Goal: Ask a question: Seek information or help from site administrators or community

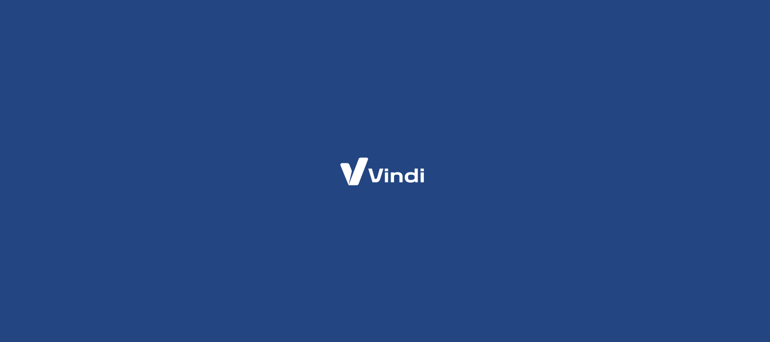
click at [113, 105] on div at bounding box center [385, 171] width 770 height 342
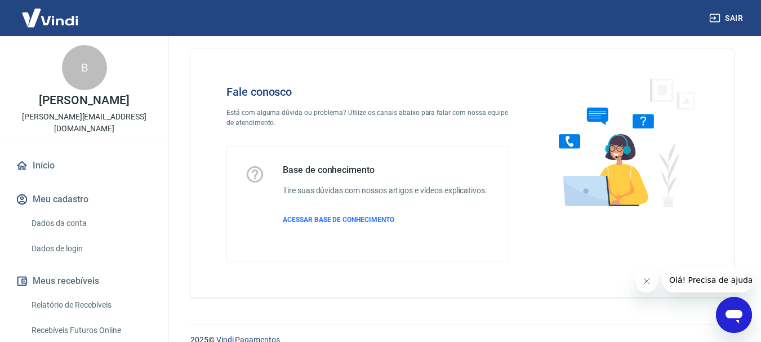
scroll to position [27, 0]
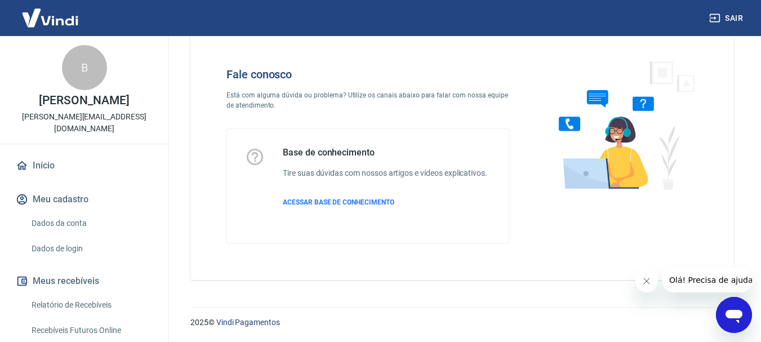
click at [737, 323] on icon "Abrir janela de mensagens" at bounding box center [734, 315] width 20 height 20
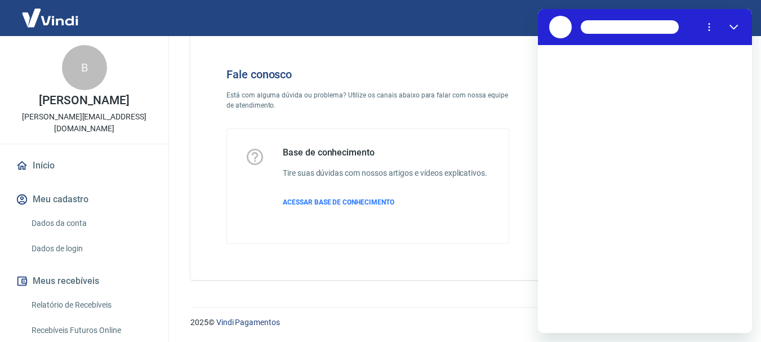
scroll to position [0, 0]
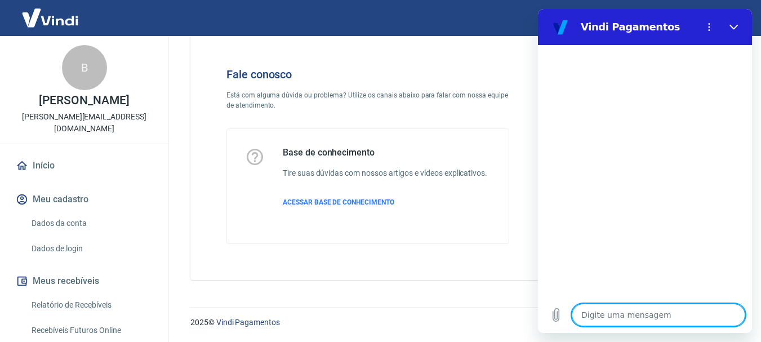
click at [668, 312] on textarea at bounding box center [659, 315] width 174 height 23
type textarea "a"
type textarea "x"
type textarea "aj"
type textarea "x"
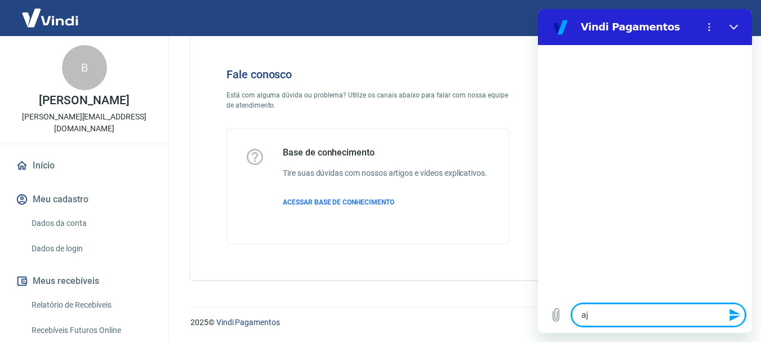
type textarea "aju"
type textarea "x"
type textarea "ajud"
type textarea "x"
type textarea "ajuda"
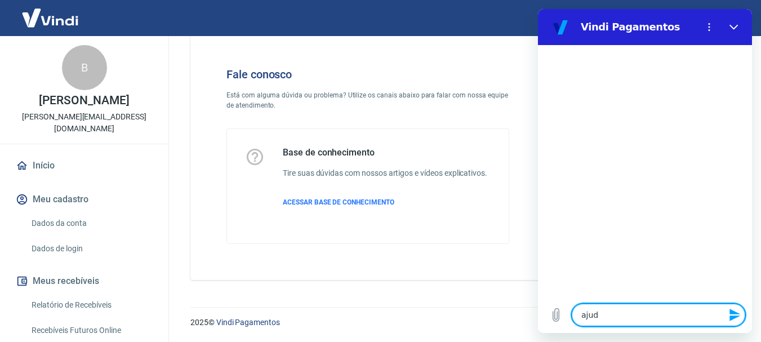
type textarea "x"
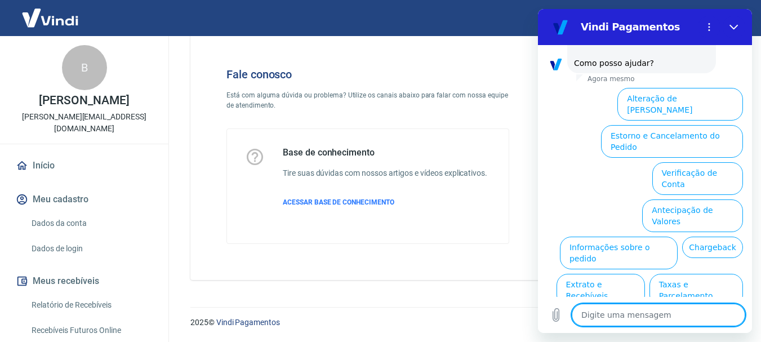
scroll to position [97, 0]
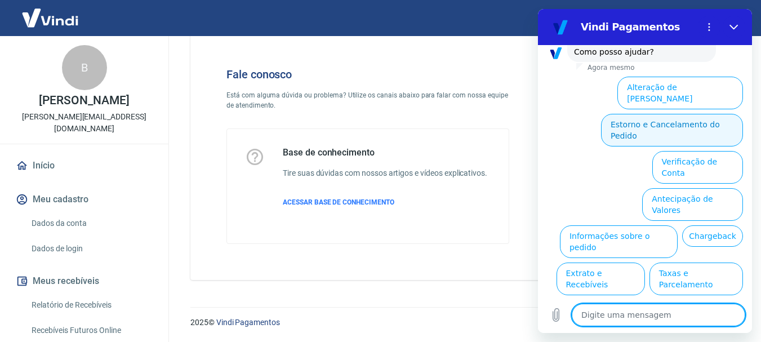
click at [679, 114] on button "Estorno e Cancelamento do Pedido" at bounding box center [672, 130] width 142 height 33
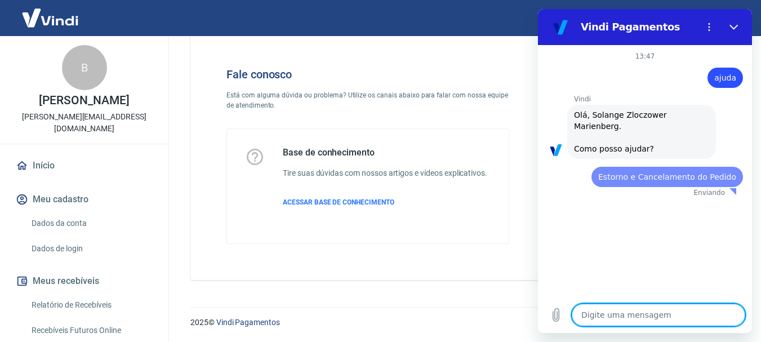
scroll to position [0, 0]
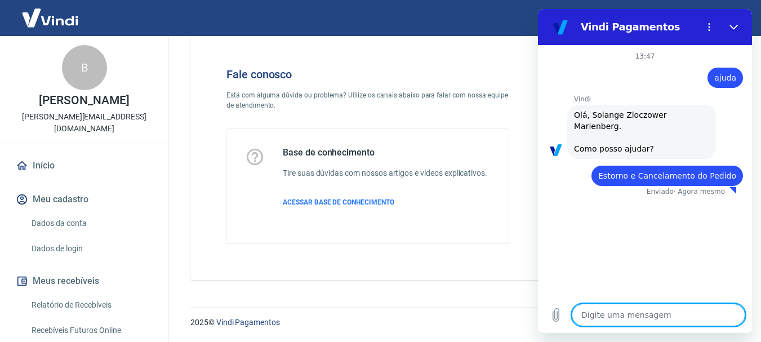
type textarea "x"
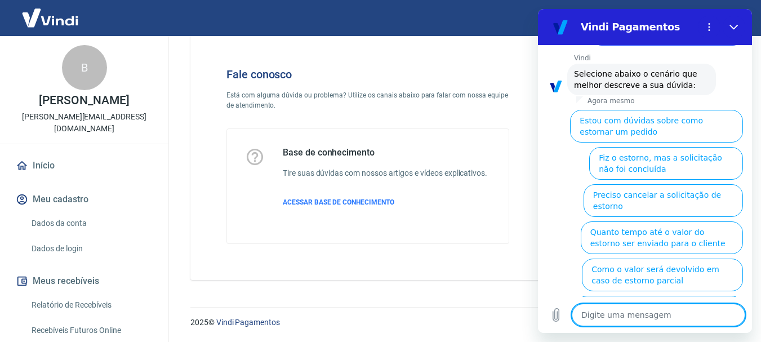
scroll to position [140, 0]
click at [646, 313] on textarea at bounding box center [659, 315] width 174 height 23
type textarea "o"
type textarea "x"
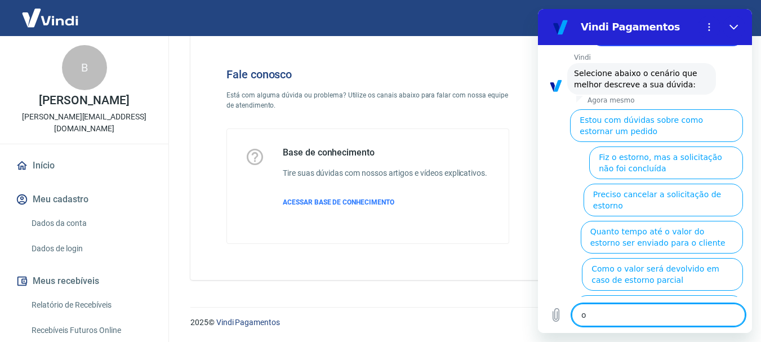
type textarea "ou"
type textarea "x"
type textarea "out"
type textarea "x"
type textarea "outr"
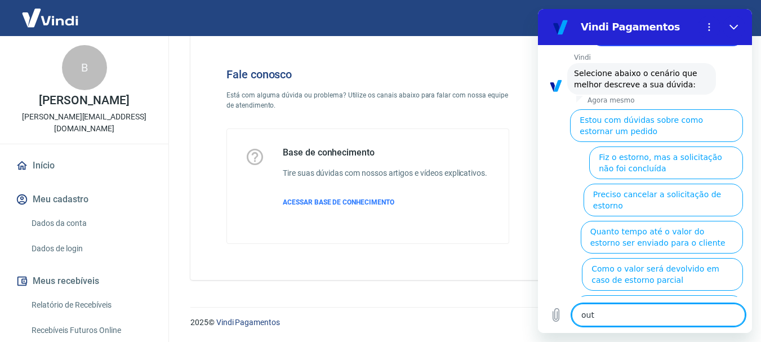
type textarea "x"
type textarea "outro"
type textarea "x"
type textarea "outros"
type textarea "x"
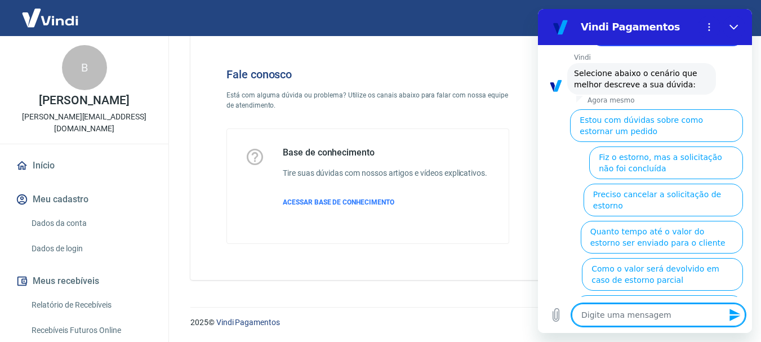
scroll to position [0, 0]
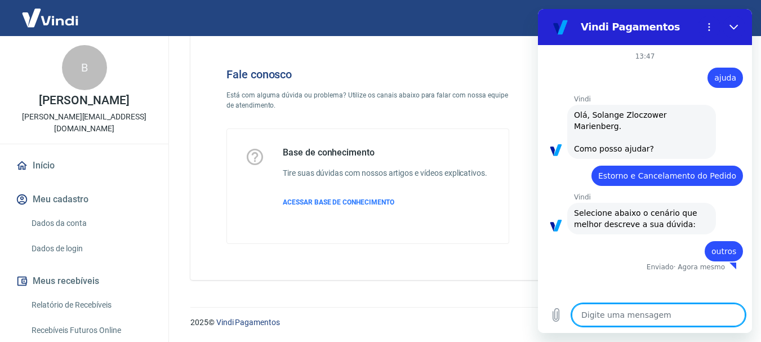
type textarea "x"
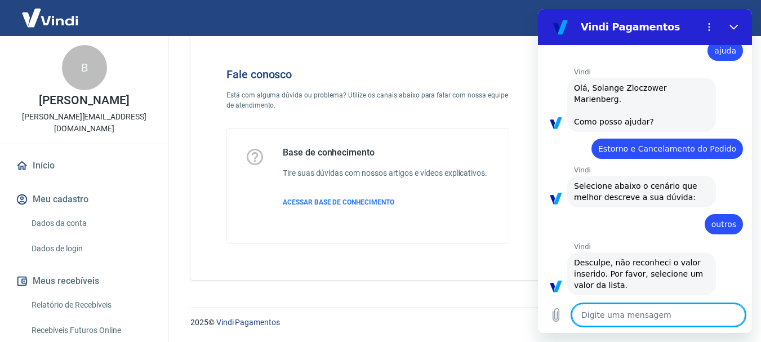
scroll to position [26, 0]
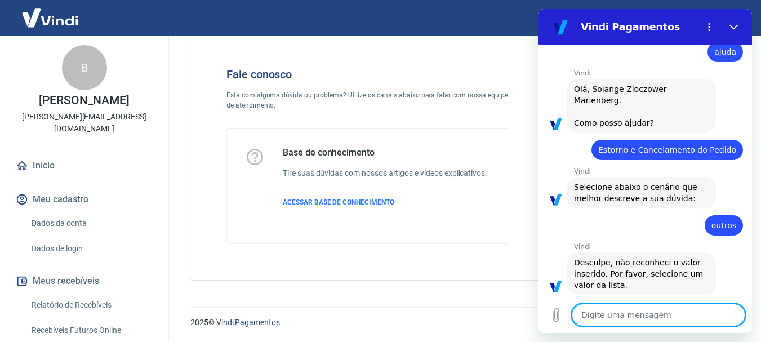
type textarea "f"
type textarea "x"
type textarea "fa"
type textarea "x"
type textarea "fal"
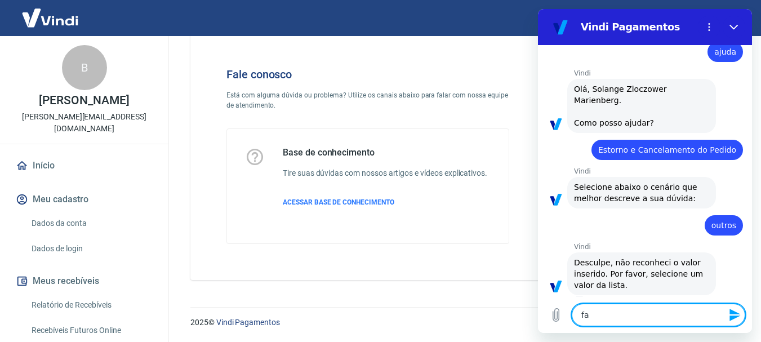
type textarea "x"
type textarea "fala"
type textarea "x"
type textarea "falar"
type textarea "x"
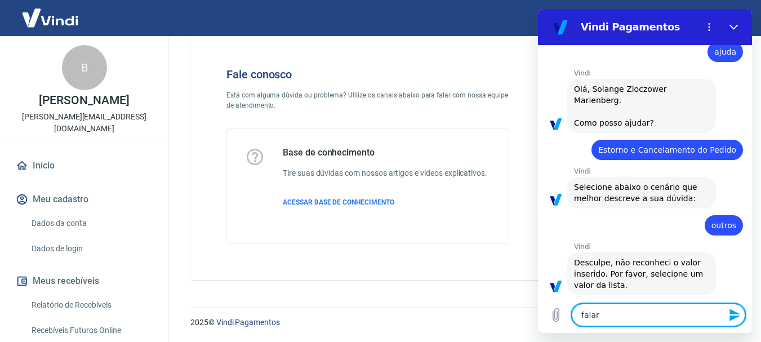
type textarea "falar"
type textarea "x"
type textarea "falar c"
type textarea "x"
type textarea "falar co"
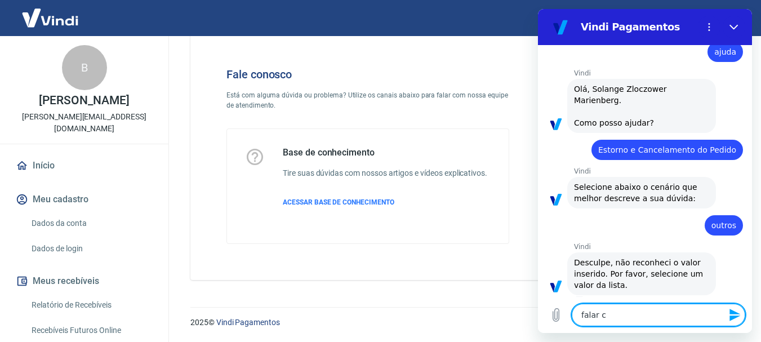
type textarea "x"
type textarea "falar com"
type textarea "x"
type textarea "falar com"
type textarea "x"
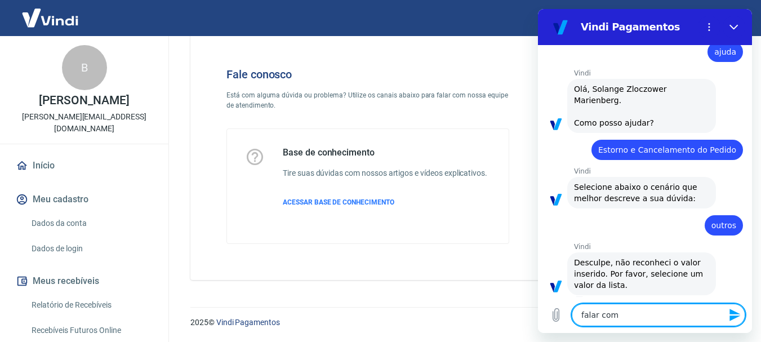
type textarea "falar com a"
type textarea "x"
type textarea "falar com at"
type textarea "x"
type textarea "falar com ate"
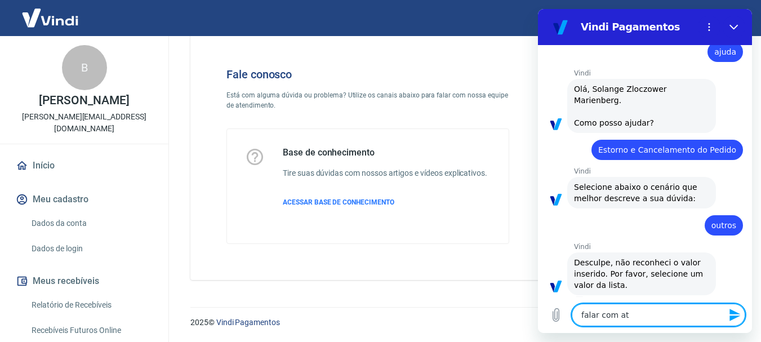
type textarea "x"
type textarea "falar com [GEOGRAPHIC_DATA]"
type textarea "x"
type textarea "falar com atend"
type textarea "x"
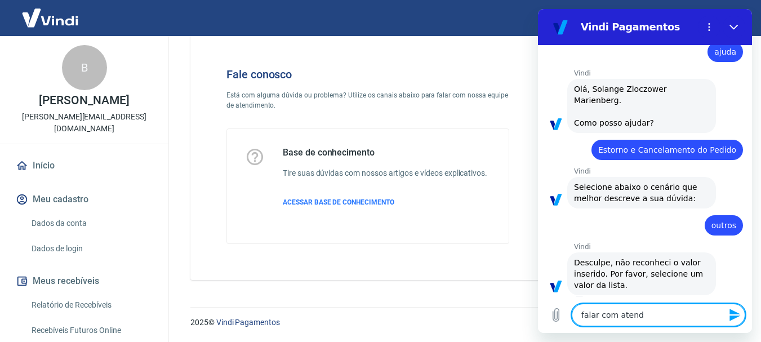
type textarea "falar com atende"
type textarea "x"
type textarea "falar com atenden"
type textarea "x"
type textarea "falar com atendent"
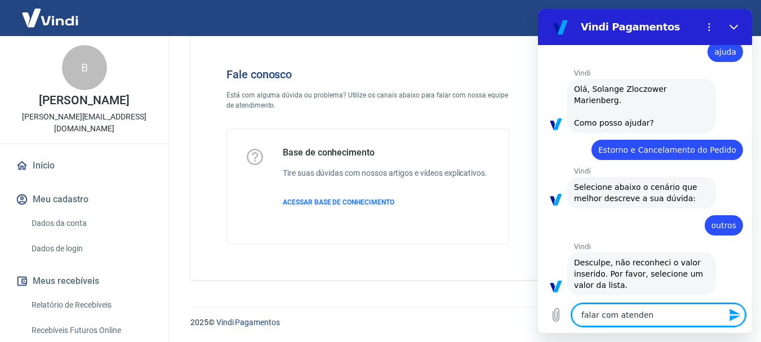
type textarea "x"
type textarea "falar com atendente"
type textarea "x"
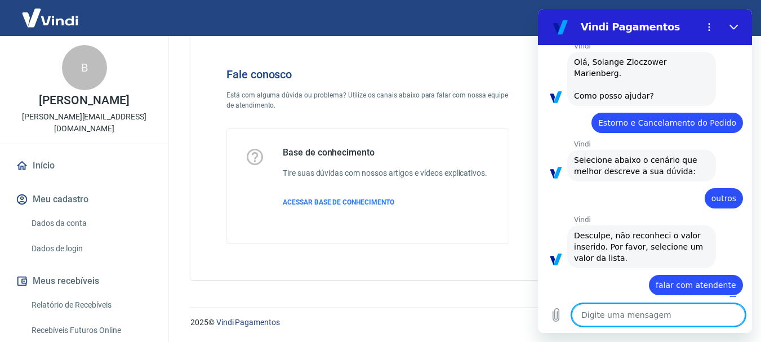
type textarea "x"
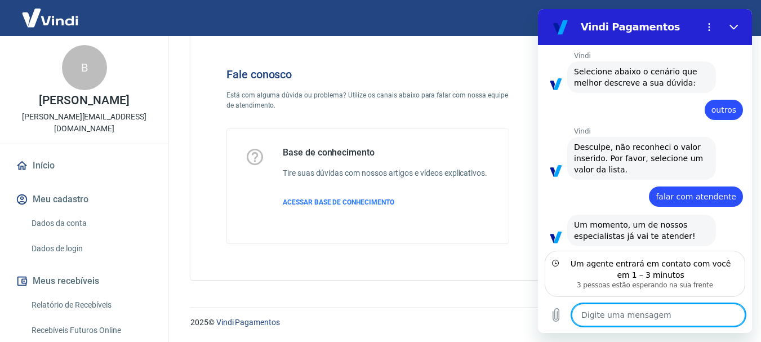
scroll to position [143, 0]
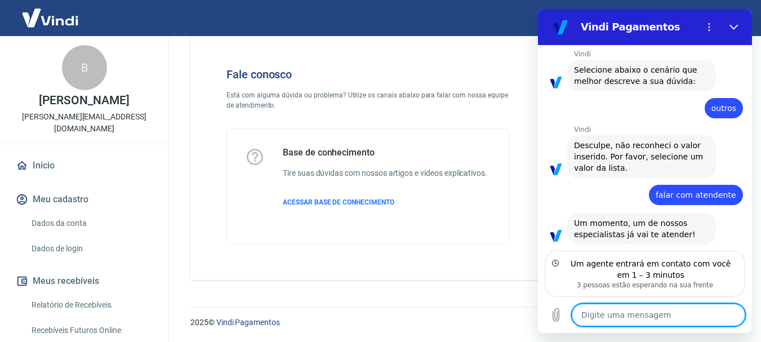
click at [649, 325] on textarea at bounding box center [659, 315] width 174 height 23
type textarea "o"
type textarea "x"
type textarea "ok"
type textarea "x"
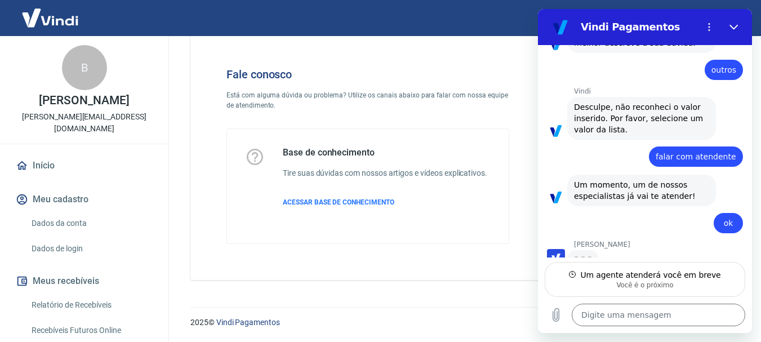
scroll to position [180, 0]
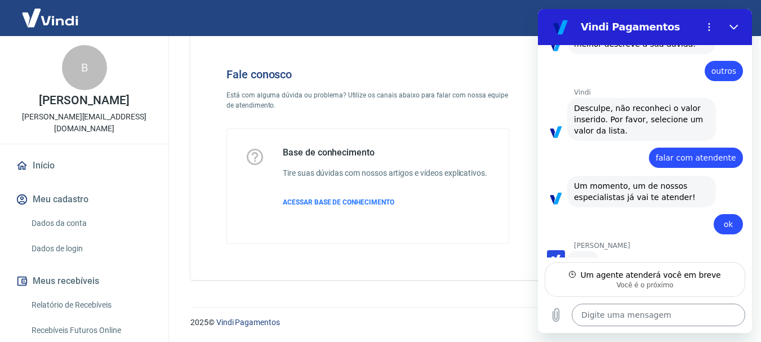
click at [594, 317] on textarea at bounding box center [659, 315] width 174 height 23
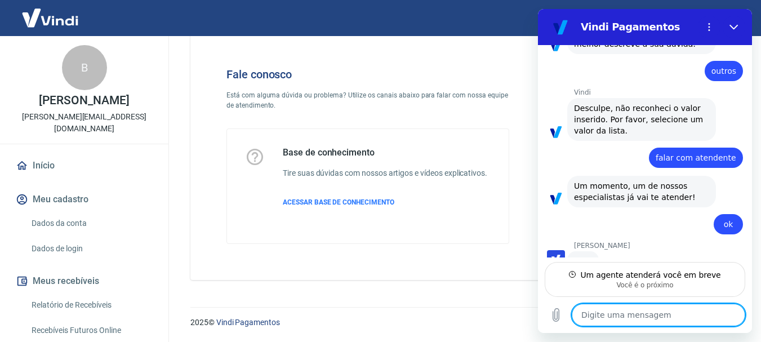
click at [649, 307] on textarea at bounding box center [659, 315] width 174 height 23
type textarea "x"
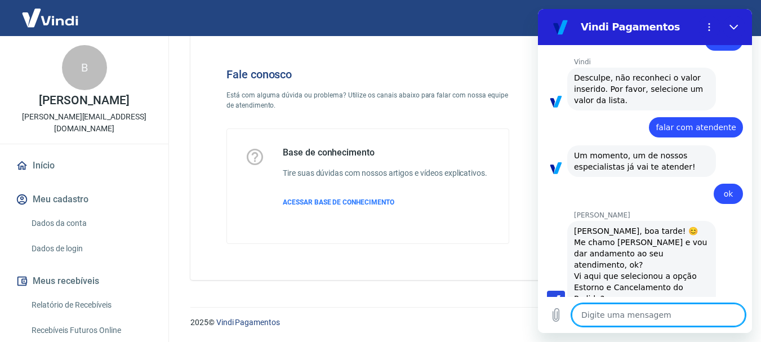
scroll to position [213, 0]
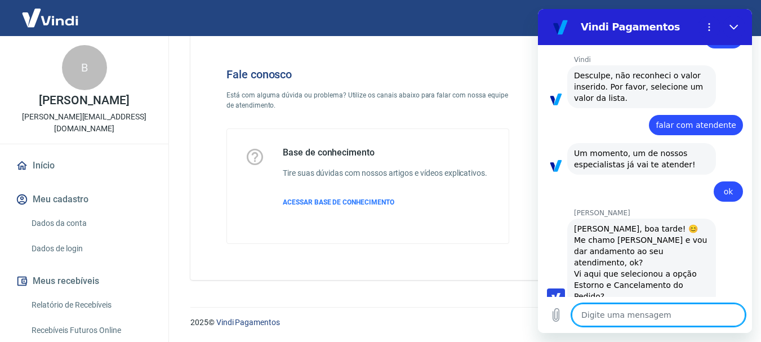
type textarea "M"
type textarea "x"
type textarea "Ma"
type textarea "x"
type textarea "Mar"
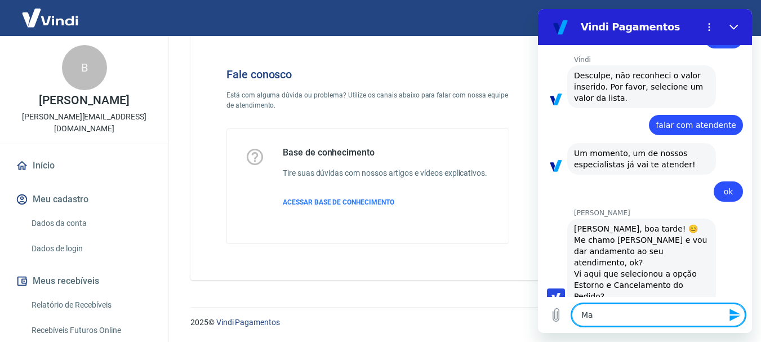
type textarea "x"
type textarea "[PERSON_NAME]"
type textarea "x"
type textarea "Marci"
type textarea "x"
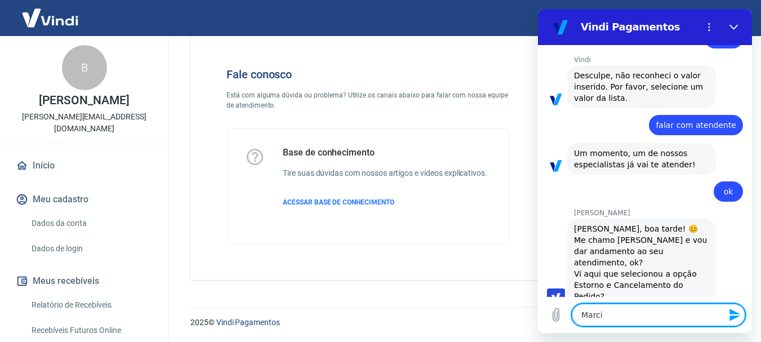
type textarea "[PERSON_NAME]"
type textarea "x"
type textarea "[PERSON_NAME],"
type textarea "x"
type textarea "[PERSON_NAME],"
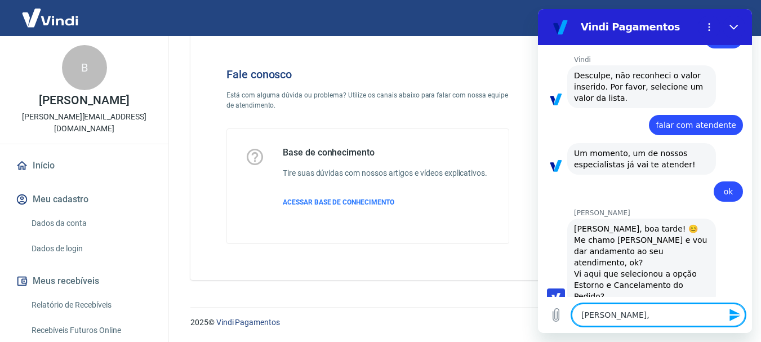
type textarea "x"
type textarea "Marcia, t"
type textarea "x"
type textarea "Marcia, tu"
type textarea "x"
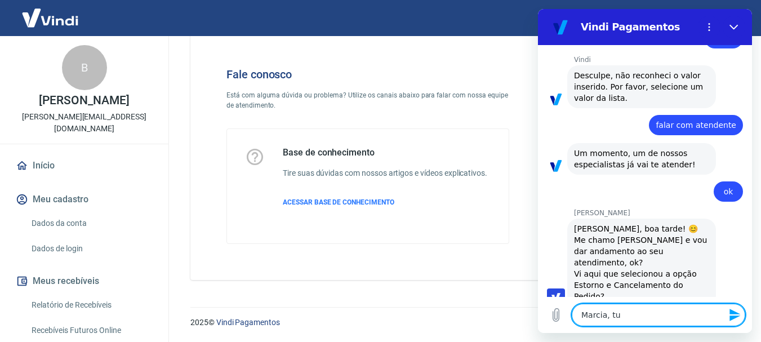
type textarea "[PERSON_NAME], tud"
type textarea "x"
type textarea "Marcia, tudo"
type textarea "x"
type textarea "Marcia, tudo"
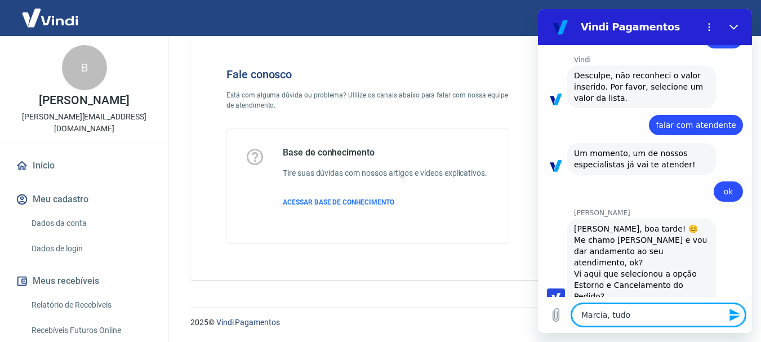
type textarea "x"
type textarea "Marcia, tudo b"
type textarea "x"
type textarea "Marcia, tudo be"
type textarea "x"
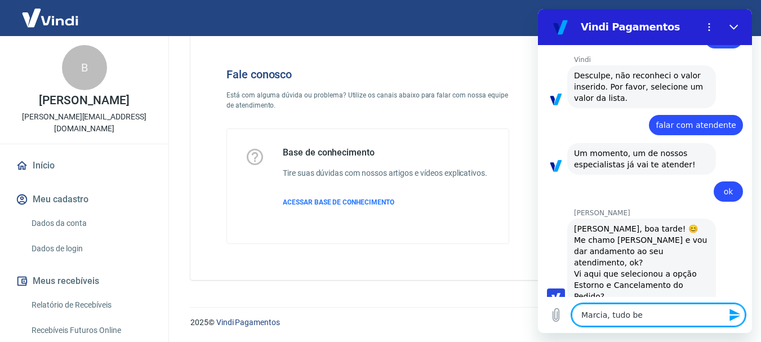
type textarea "[PERSON_NAME], tudo bem"
type textarea "x"
type textarea "[PERSON_NAME], tudo bem?"
type textarea "x"
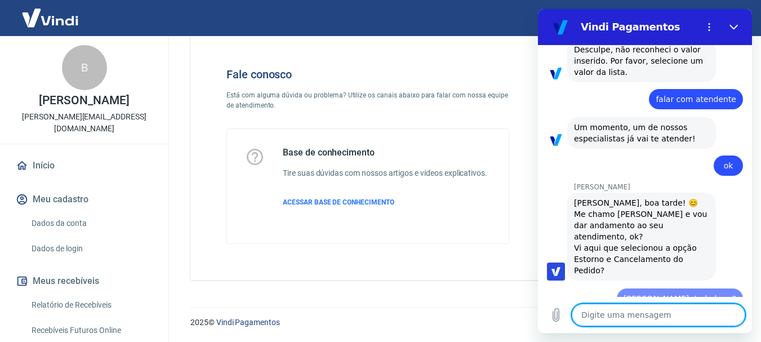
type textarea "x"
type textarea "s"
type textarea "x"
type textarea "se"
type textarea "x"
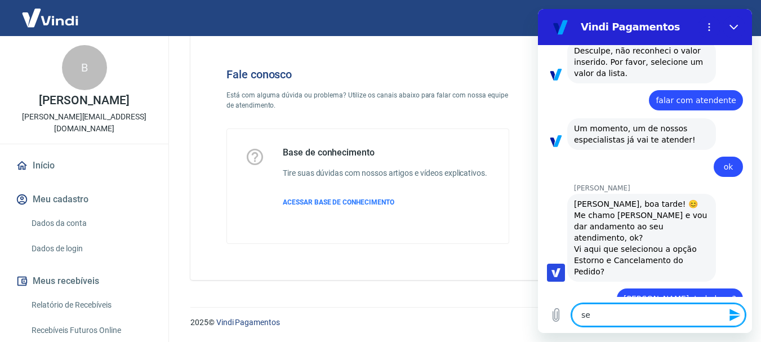
type textarea "seg"
type textarea "x"
type textarea "segu"
type textarea "x"
type textarea "segui"
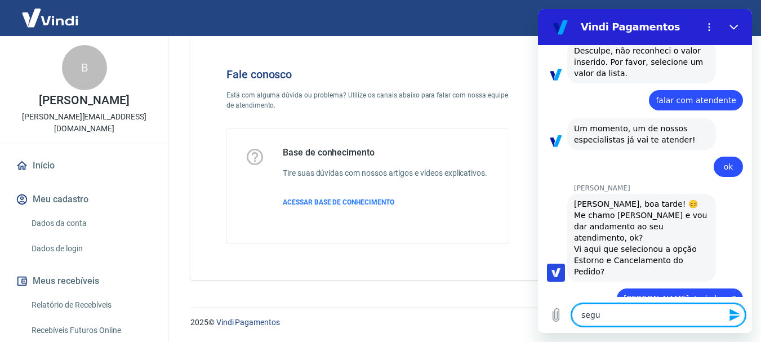
type textarea "x"
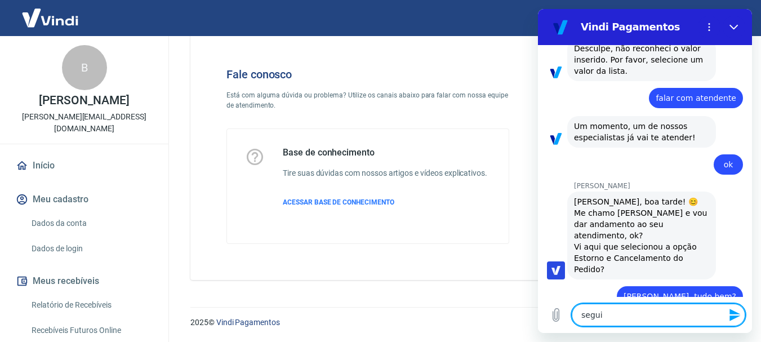
type textarea "seguin"
type textarea "x"
type textarea "seguint"
type textarea "x"
type textarea "seguinte"
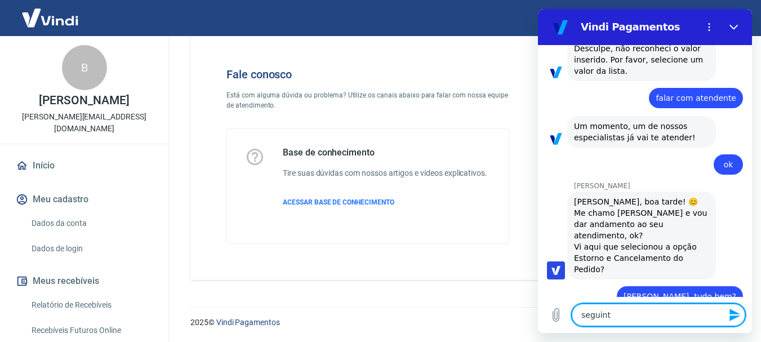
type textarea "x"
type textarea "seguinte:"
type textarea "x"
type textarea "seguinte:"
type textarea "x"
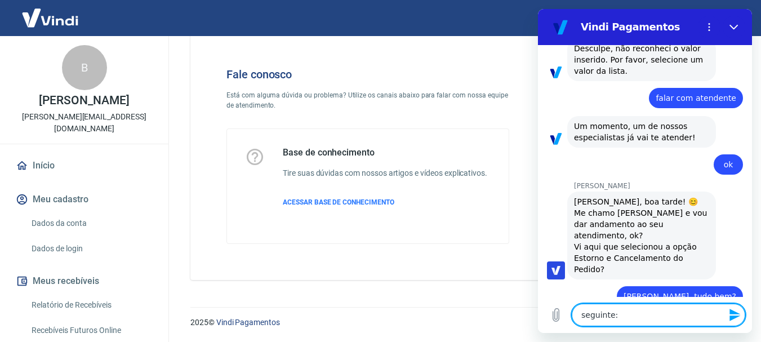
type textarea "seguinte: o"
type textarea "x"
type textarea "seguinte: on"
type textarea "x"
type textarea "seguinte: ont"
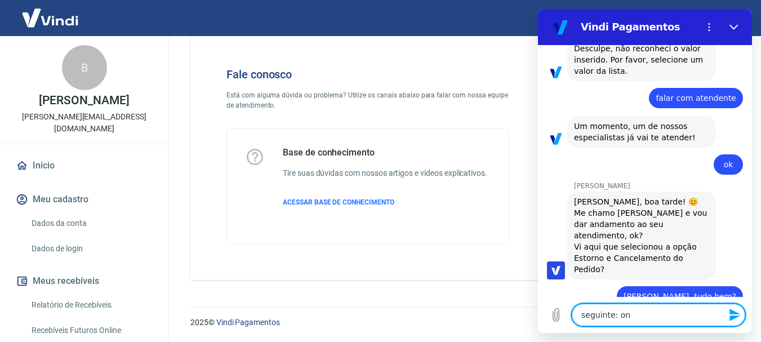
type textarea "x"
type textarea "seguinte: onte"
type textarea "x"
type textarea "seguinte: ontem"
type textarea "x"
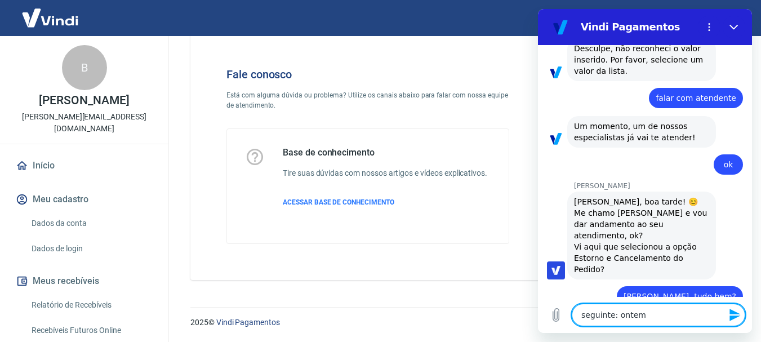
type textarea "seguinte: ontem"
type textarea "x"
type textarea "seguinte: ontem u"
type textarea "x"
type textarea "seguinte: ontem um"
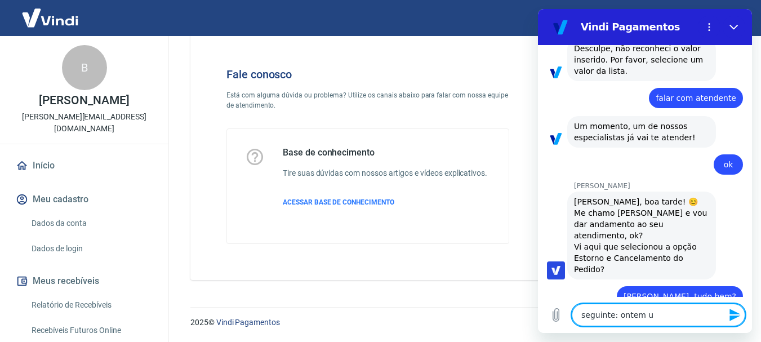
type textarea "x"
type textarea "seguinte: ontem uma"
type textarea "x"
type textarea "seguinte: ontem uma"
type textarea "x"
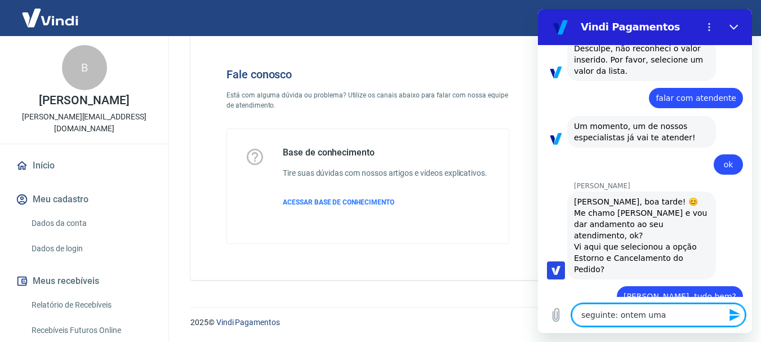
type textarea "seguinte: ontem uma c"
type textarea "x"
type textarea "seguinte: ontem uma cl"
type textarea "x"
type textarea "seguinte: ontem uma cli"
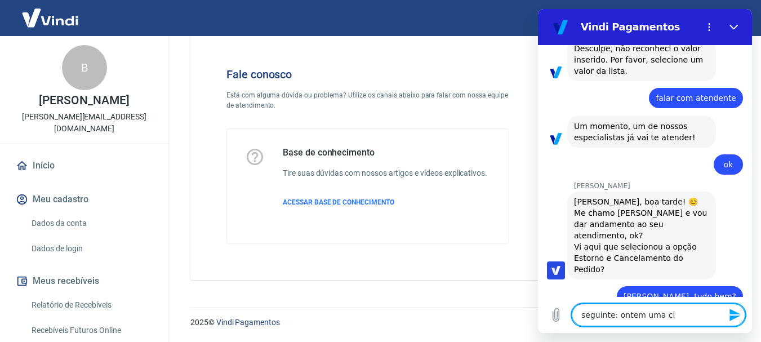
type textarea "x"
type textarea "seguinte: ontem uma clie"
type textarea "x"
type textarea "seguinte: ontem uma clien"
type textarea "x"
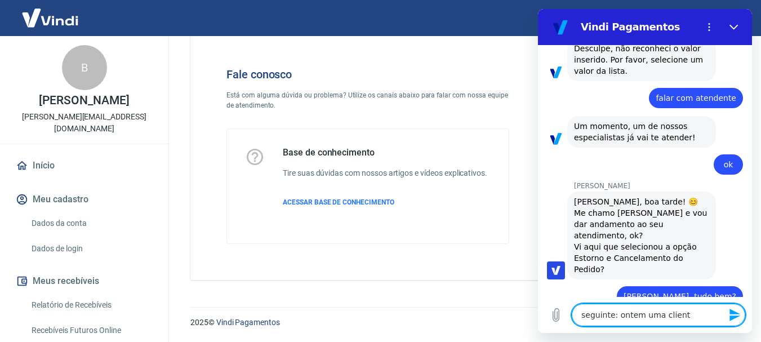
type textarea "seguinte: ontem uma cliente"
type textarea "x"
type textarea "seguinte: ontem uma cliente"
type textarea "x"
type textarea "seguinte: ontem uma cliente p"
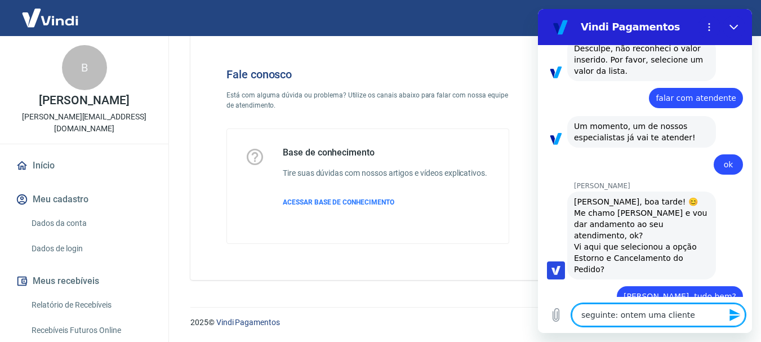
type textarea "x"
type textarea "seguinte: ontem uma cliente pa"
type textarea "x"
type textarea "seguinte: ontem uma cliente p"
type textarea "x"
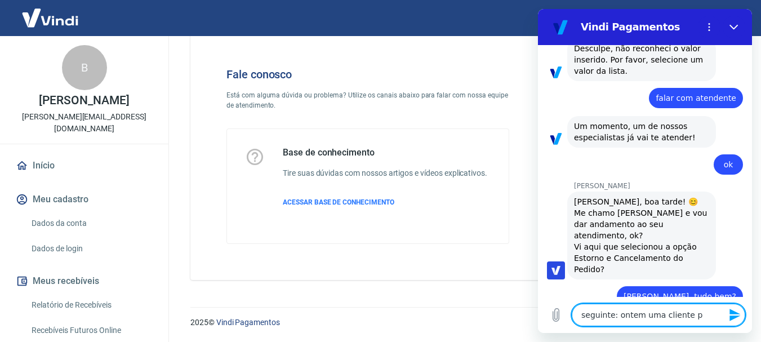
type textarea "seguinte: ontem uma cliente"
type textarea "x"
type textarea "seguinte: ontem uma cliente f"
type textarea "x"
type textarea "seguinte: ontem uma cliente fe"
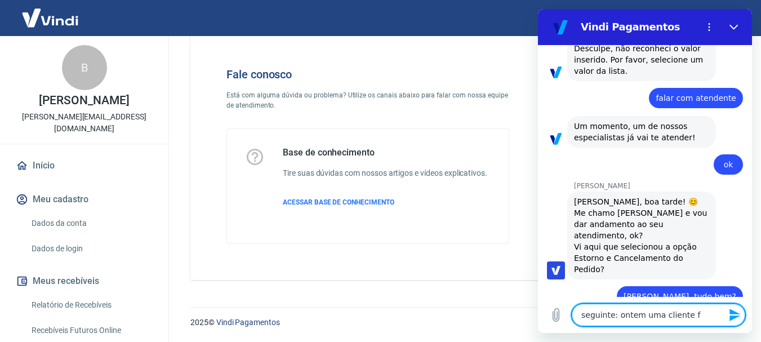
type textarea "x"
type textarea "seguinte: ontem uma cliente fez"
type textarea "x"
type textarea "seguinte: ontem uma cliente fez"
type textarea "x"
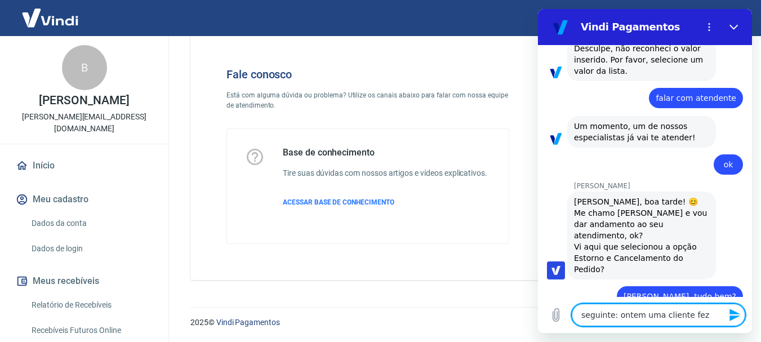
type textarea "seguinte: ontem uma cliente fez u"
type textarea "x"
type textarea "seguinte: ontem uma cliente fez um"
type textarea "x"
type textarea "seguinte: ontem uma cliente fez uma"
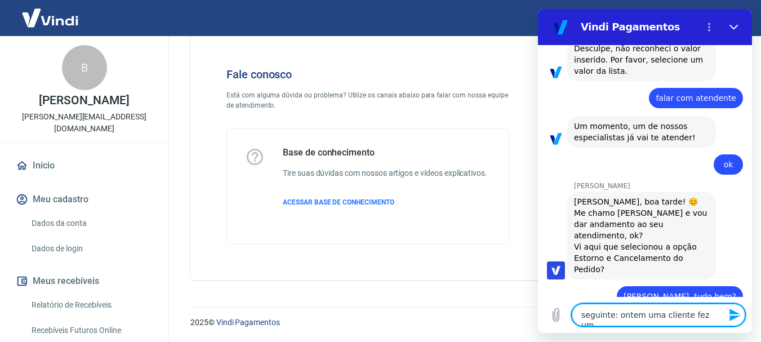
type textarea "x"
type textarea "seguinte: ontem uma cliente fez uma"
type textarea "x"
type textarea "seguinte: ontem uma cliente fez uma c"
type textarea "x"
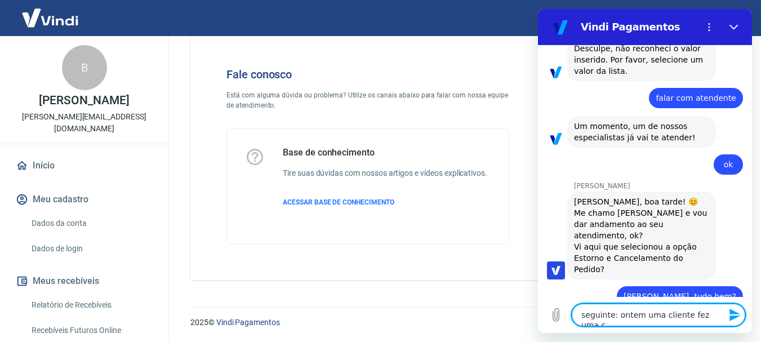
type textarea "seguinte: ontem uma cliente fez uma co"
type textarea "x"
type textarea "seguinte: ontem uma cliente fez uma com"
type textarea "x"
type textarea "seguinte: ontem uma cliente fez uma comp"
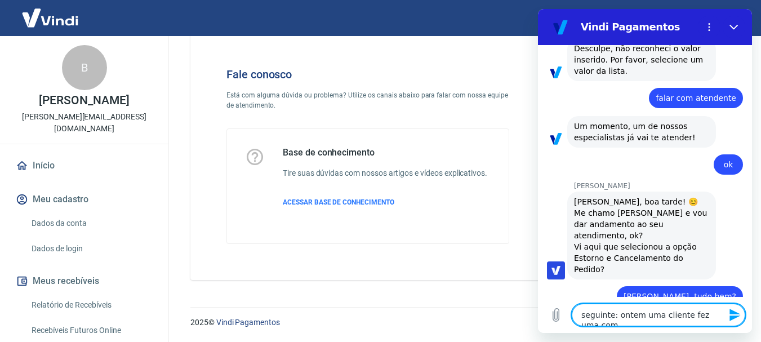
type textarea "x"
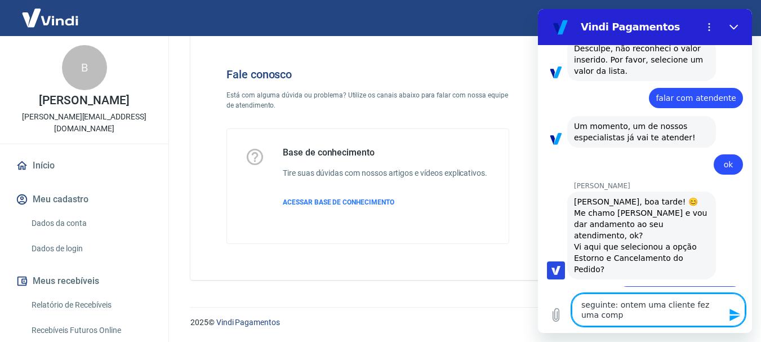
type textarea "seguinte: ontem uma cliente fez uma compr"
type textarea "x"
type textarea "seguinte: ontem uma cliente fez uma compra"
type textarea "x"
type textarea "seguinte: ontem uma cliente fez uma compra"
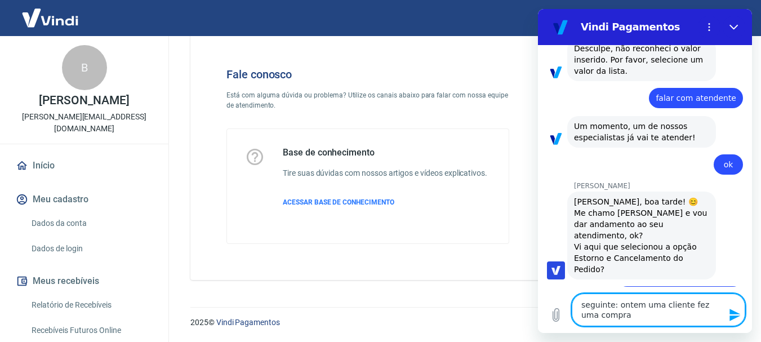
type textarea "x"
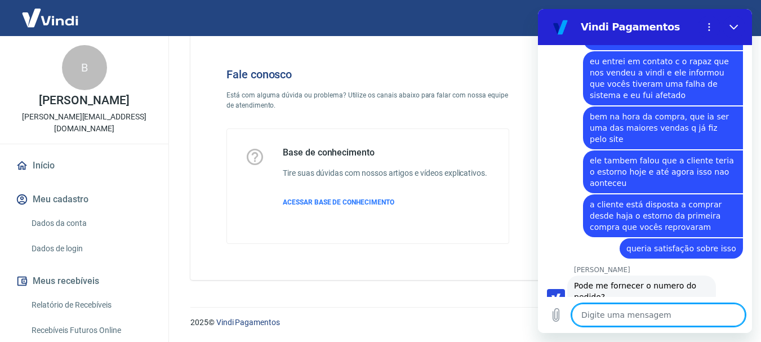
scroll to position [585, 0]
click at [653, 316] on textarea at bounding box center [659, 315] width 174 height 23
paste textarea "228302143"
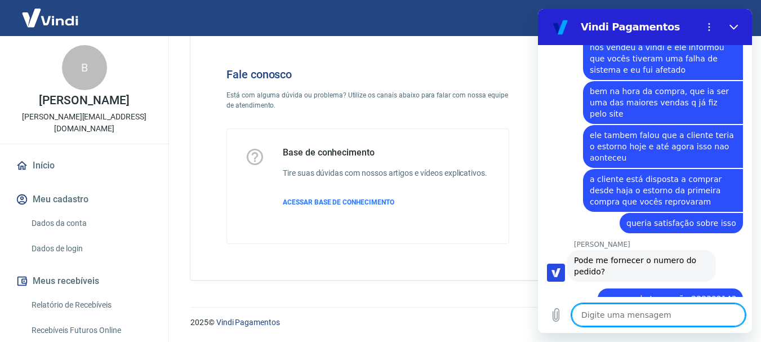
scroll to position [612, 0]
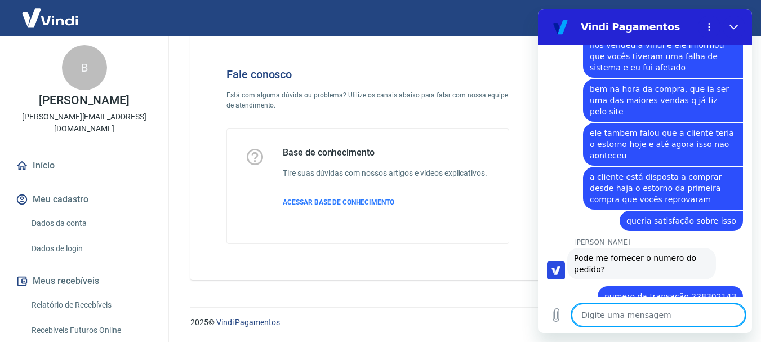
paste textarea "pedido 433"
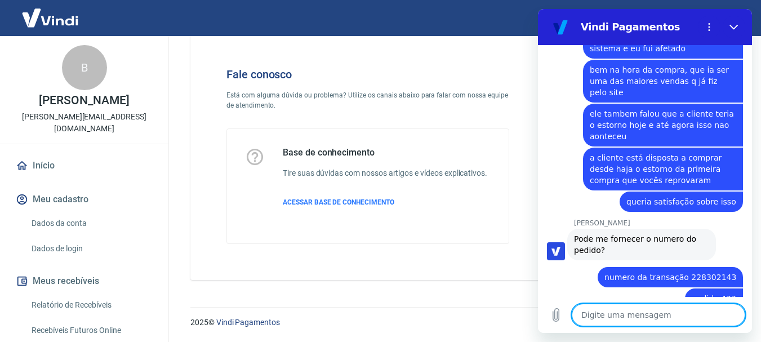
scroll to position [633, 0]
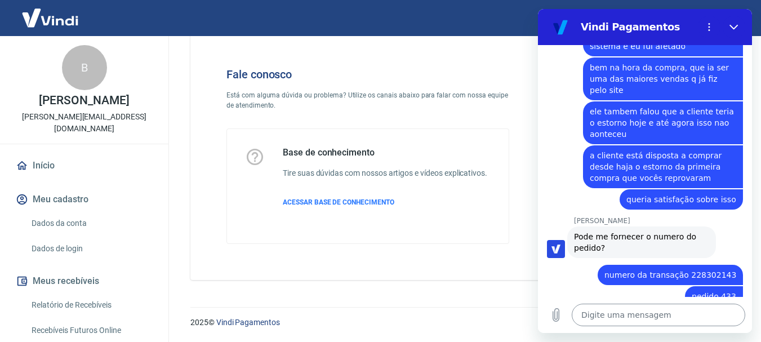
click at [622, 315] on textarea at bounding box center [659, 315] width 174 height 23
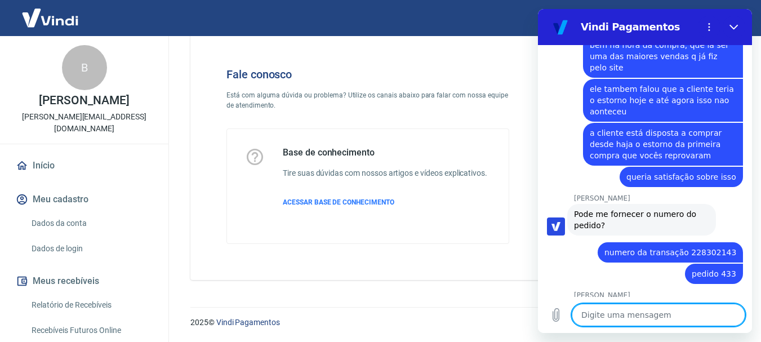
scroll to position [655, 0]
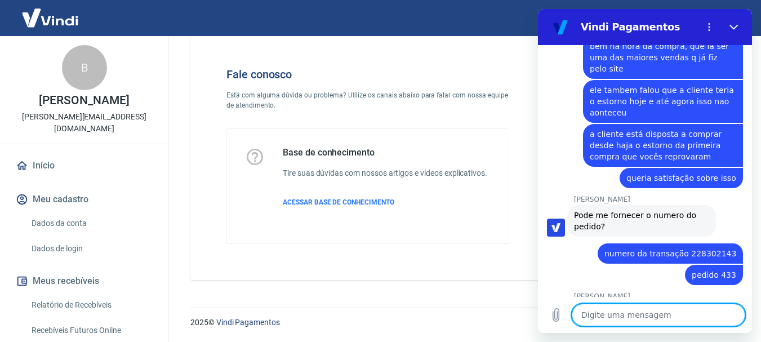
drag, startPoint x: 637, startPoint y: 315, endPoint x: 667, endPoint y: 320, distance: 30.8
click at [667, 320] on textarea at bounding box center [659, 315] width 174 height 23
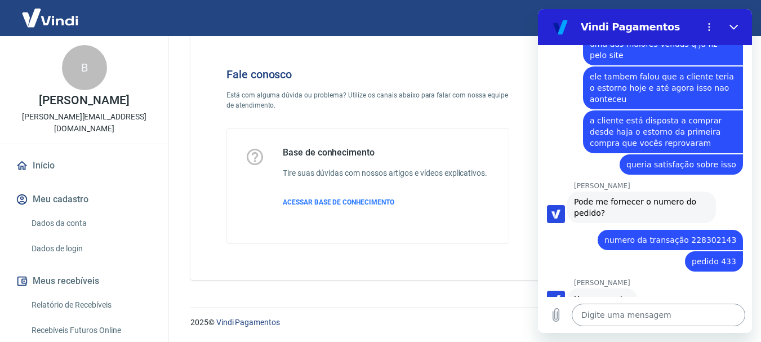
scroll to position [671, 0]
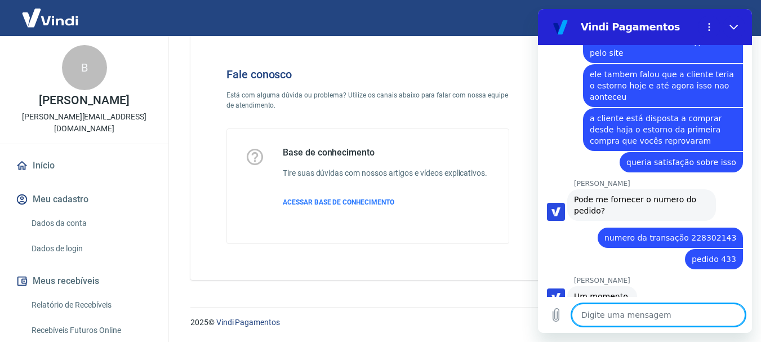
click at [636, 323] on textarea at bounding box center [659, 315] width 174 height 23
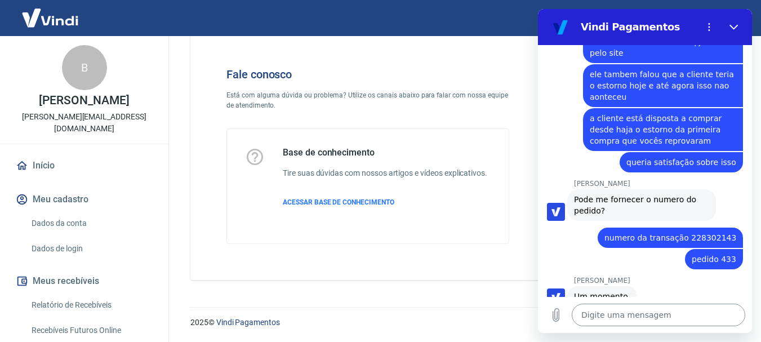
click at [615, 317] on textarea at bounding box center [659, 315] width 174 height 23
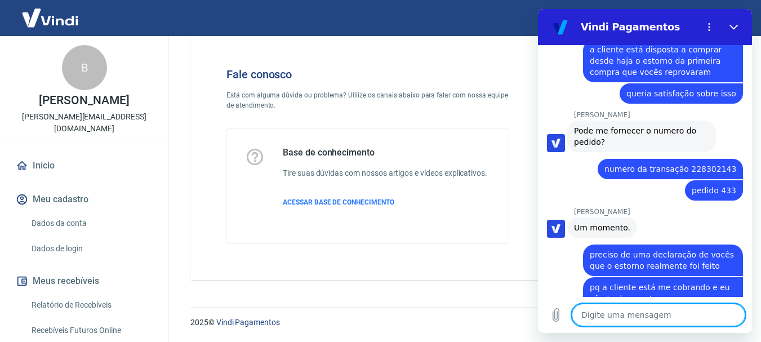
scroll to position [742, 0]
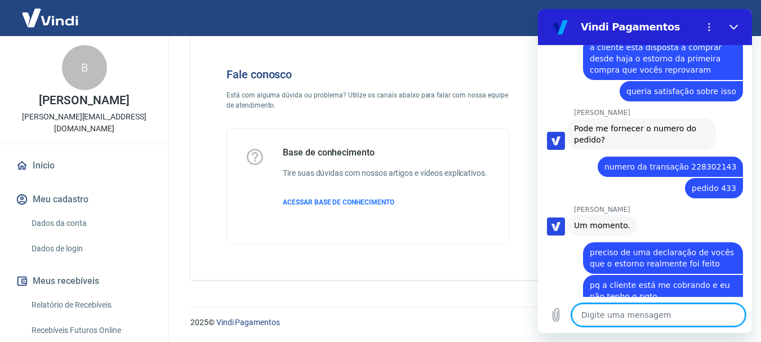
click at [631, 316] on textarea at bounding box center [659, 315] width 174 height 23
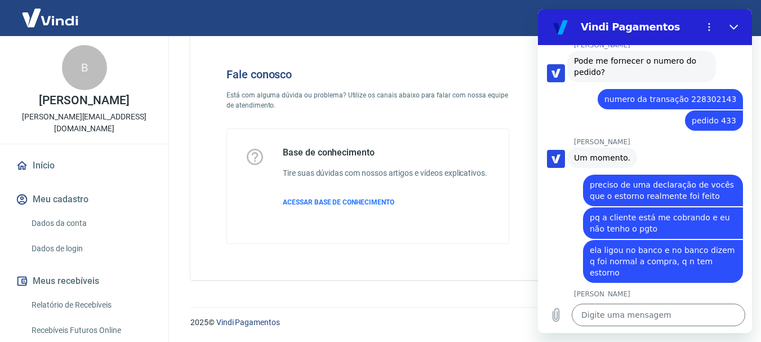
scroll to position [812, 0]
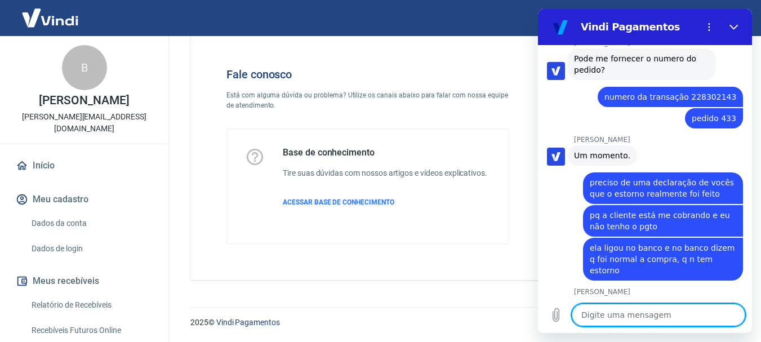
drag, startPoint x: 642, startPoint y: 307, endPoint x: 641, endPoint y: 313, distance: 5.7
click at [642, 308] on textarea at bounding box center [659, 315] width 174 height 23
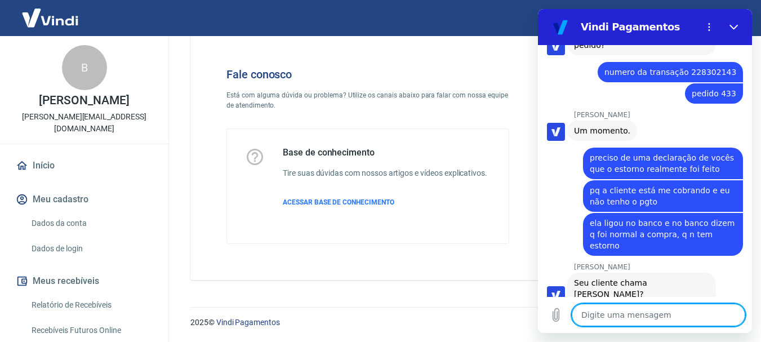
scroll to position [839, 0]
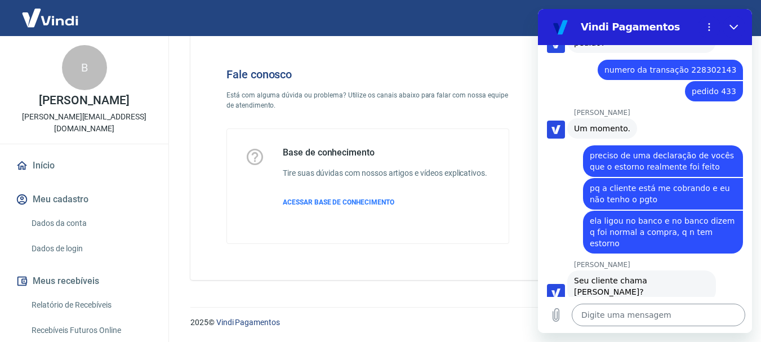
click at [608, 325] on textarea at bounding box center [659, 315] width 174 height 23
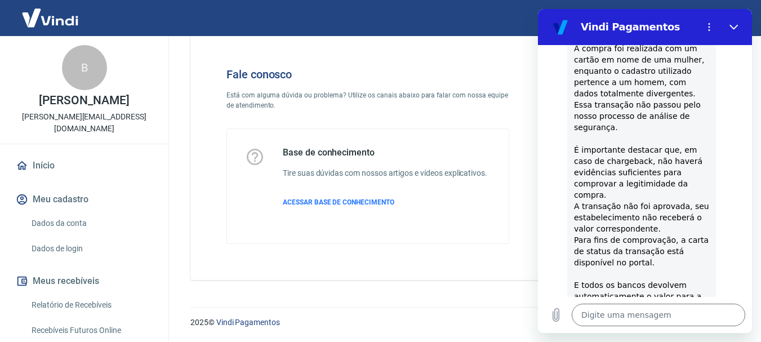
scroll to position [989, 0]
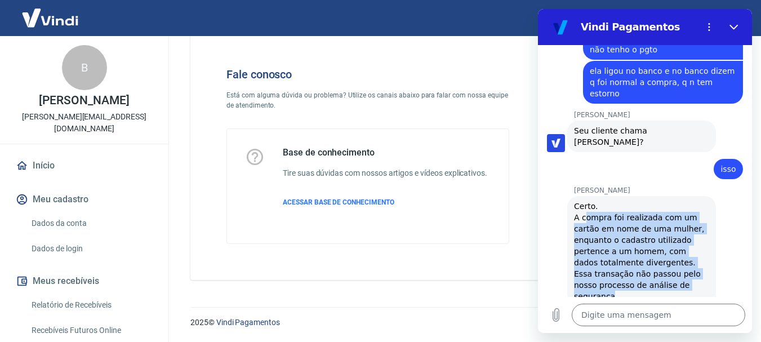
drag, startPoint x: 588, startPoint y: 176, endPoint x: 692, endPoint y: 243, distance: 123.0
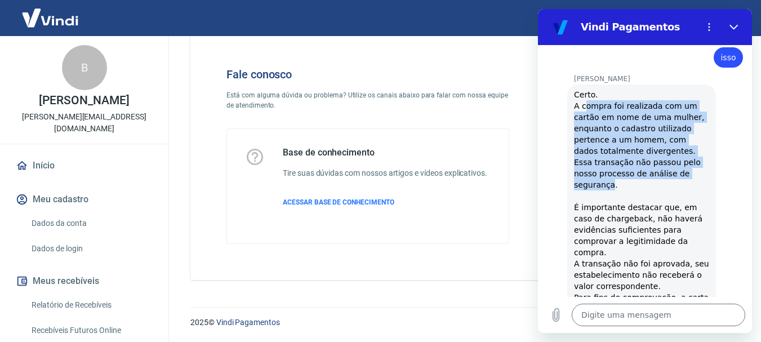
scroll to position [1101, 0]
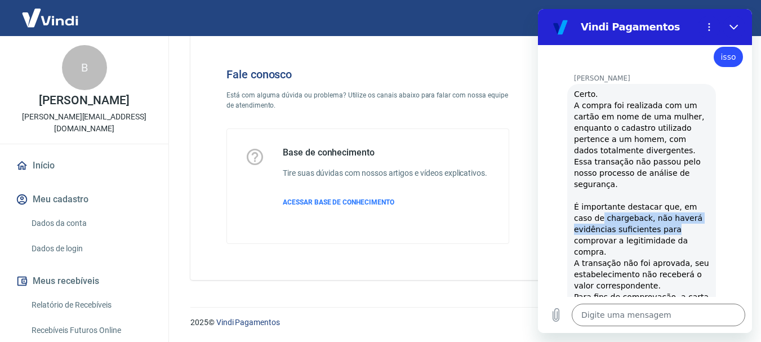
drag, startPoint x: 584, startPoint y: 159, endPoint x: 674, endPoint y: 172, distance: 91.0
click at [674, 172] on div "Certo. A compra foi realizada com um cartão em nome de uma mulher, enquanto o c…" at bounding box center [641, 240] width 135 height 304
drag, startPoint x: 626, startPoint y: 162, endPoint x: 676, endPoint y: 193, distance: 59.7
click at [676, 193] on div "Certo. A compra foi realizada com um cartão em nome de uma mulher, enquanto o c…" at bounding box center [641, 240] width 135 height 304
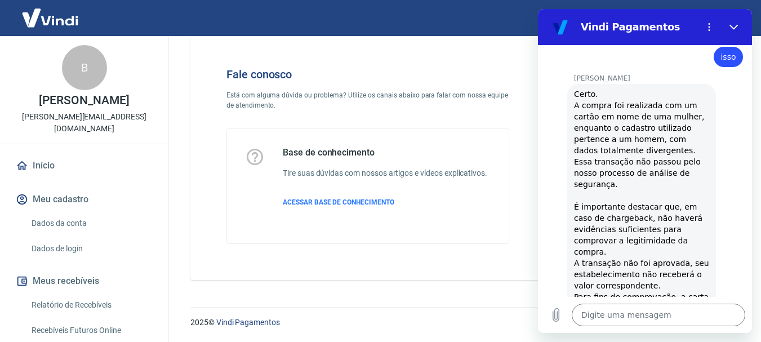
click at [609, 203] on div "Certo. A compra foi realizada com um cartão em nome de uma mulher, enquanto o c…" at bounding box center [641, 240] width 135 height 304
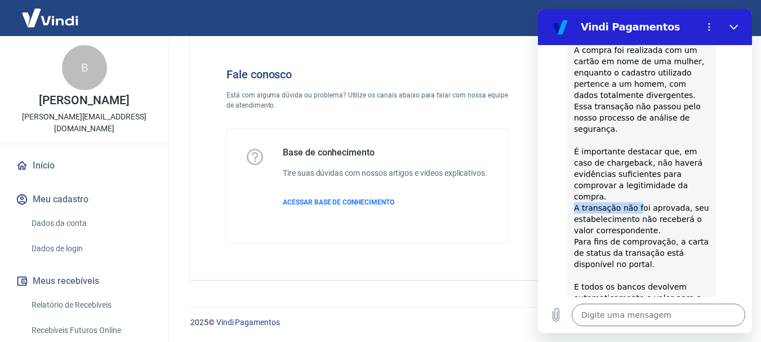
scroll to position [1156, 0]
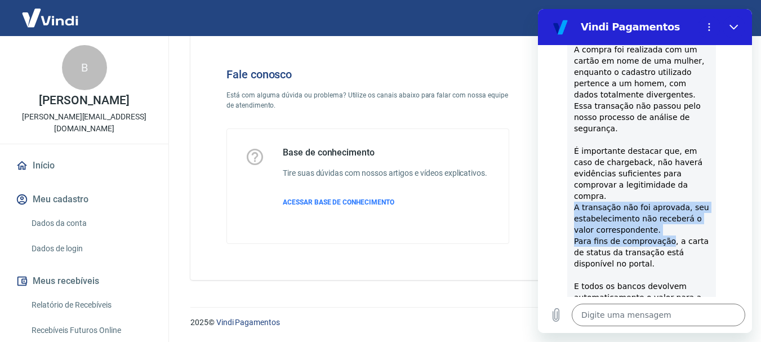
drag, startPoint x: 574, startPoint y: 157, endPoint x: 664, endPoint y: 182, distance: 94.2
click at [664, 182] on div "[PERSON_NAME] diz: Certo. A compra foi realizada com um cartão em nome de uma m…" at bounding box center [642, 184] width 149 height 313
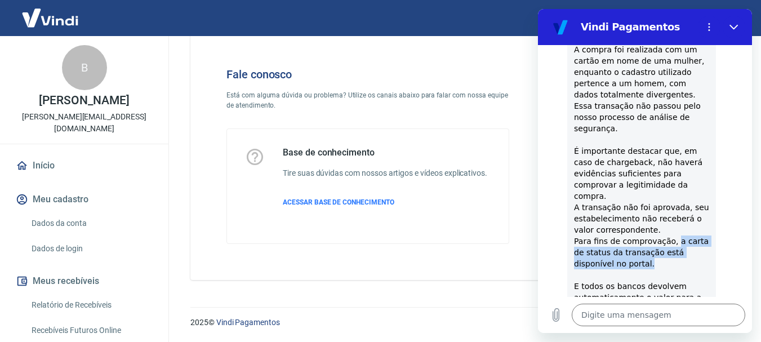
drag, startPoint x: 669, startPoint y: 184, endPoint x: 688, endPoint y: 203, distance: 26.7
click at [688, 203] on div "Certo. A compra foi realizada com um cartão em nome de uma mulher, enquanto o c…" at bounding box center [641, 185] width 135 height 304
drag, startPoint x: 669, startPoint y: 188, endPoint x: 685, endPoint y: 207, distance: 24.8
click at [685, 207] on div "Certo. A compra foi realizada com um cartão em nome de uma mulher, enquanto o c…" at bounding box center [641, 185] width 135 height 304
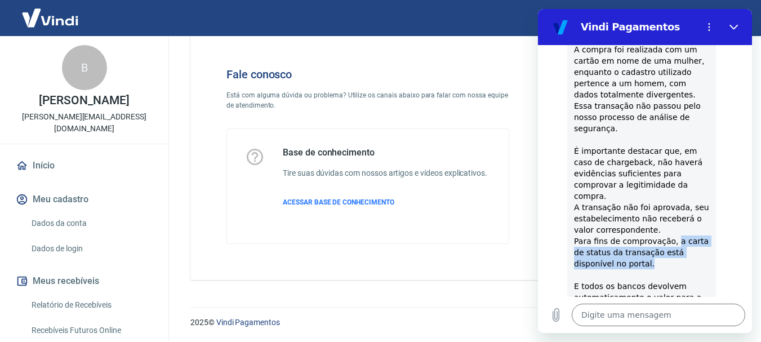
scroll to position [1158, 0]
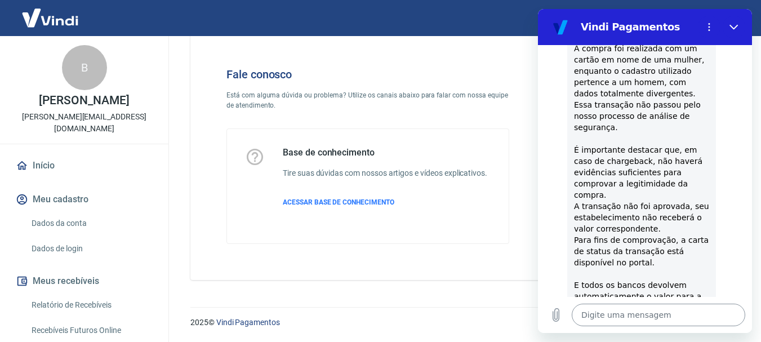
click at [650, 311] on textarea at bounding box center [659, 315] width 174 height 23
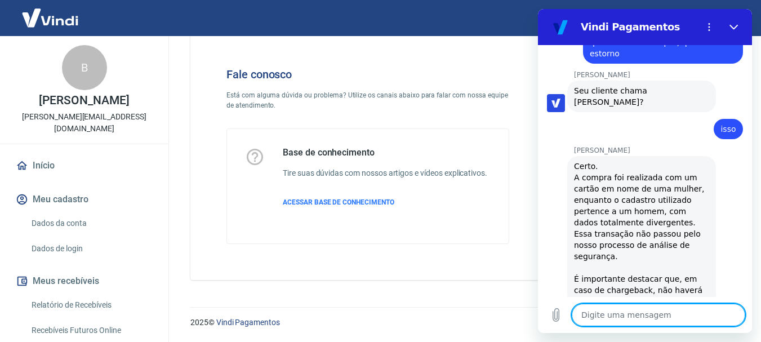
scroll to position [1028, 0]
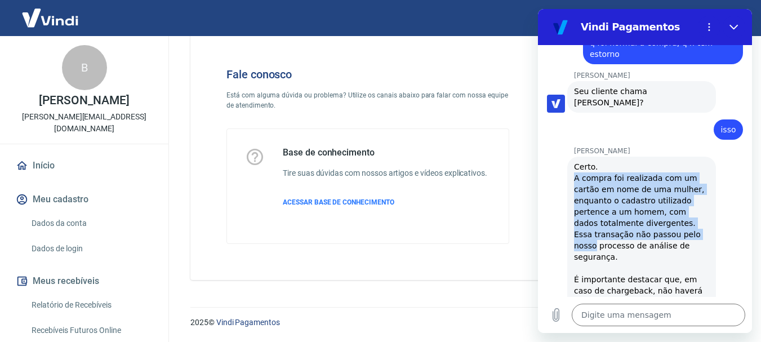
drag, startPoint x: 572, startPoint y: 133, endPoint x: 699, endPoint y: 184, distance: 136.6
click at [699, 184] on div "[PERSON_NAME] diz: Certo. A compra foi realizada com um cartão em nome de uma m…" at bounding box center [642, 313] width 149 height 313
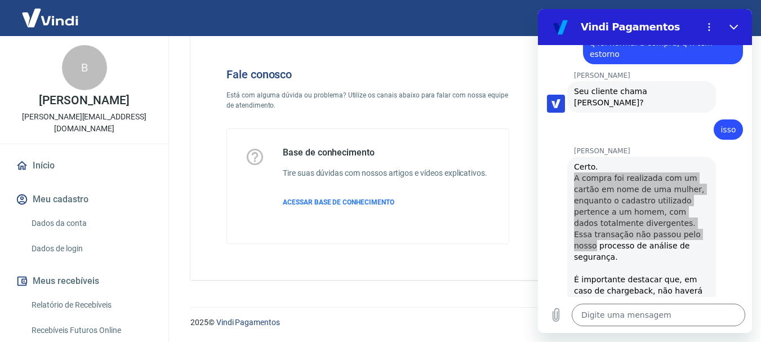
drag, startPoint x: 732, startPoint y: 3, endPoint x: 523, endPoint y: 238, distance: 313.8
click at [523, 238] on div "Fale conosco Está com alguma dúvida ou problema? Utilize os canais abaixo para …" at bounding box center [368, 156] width 319 height 212
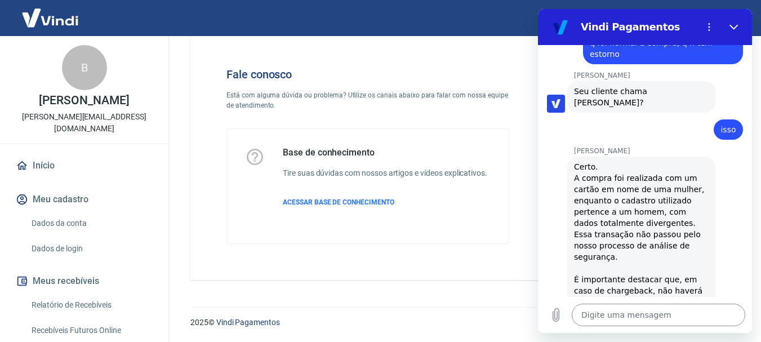
click at [622, 314] on textarea at bounding box center [659, 315] width 174 height 23
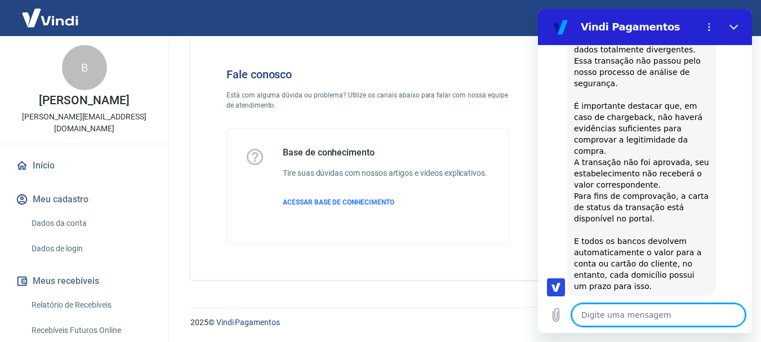
scroll to position [1201, 0]
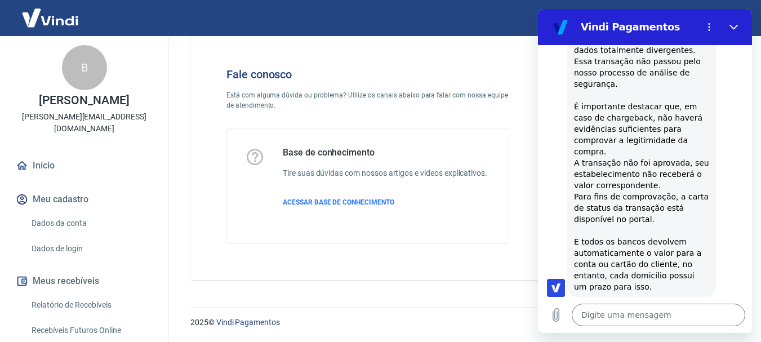
drag, startPoint x: 573, startPoint y: 115, endPoint x: 575, endPoint y: 105, distance: 9.8
click at [574, 108] on div "[PERSON_NAME] diz: Certo. A compra foi realizada com um cartão em nome de uma m…" at bounding box center [642, 140] width 149 height 313
click at [577, 104] on div "Certo. A compra foi realizada com um cartão em nome de uma mulher, enquanto o c…" at bounding box center [641, 140] width 135 height 304
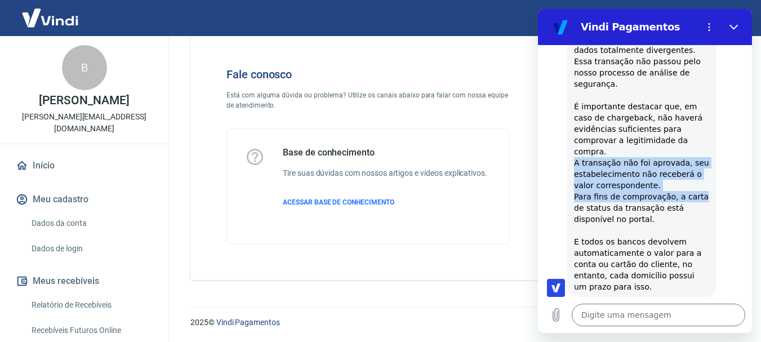
drag, startPoint x: 576, startPoint y: 104, endPoint x: 692, endPoint y: 139, distance: 121.1
click at [692, 139] on div "Certo. A compra foi realizada com um cartão em nome de uma mulher, enquanto o c…" at bounding box center [641, 140] width 135 height 304
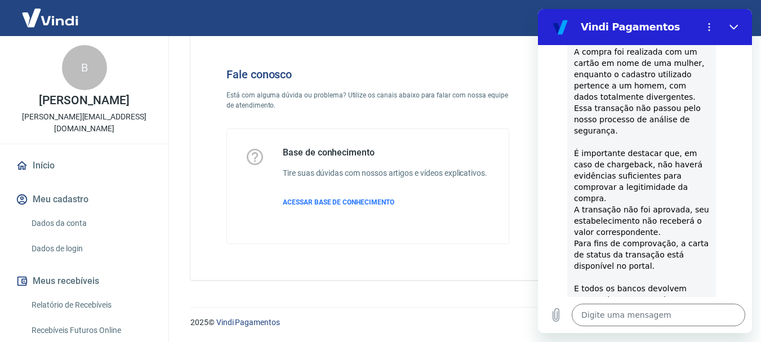
click at [676, 126] on div "Certo. A compra foi realizada com um cartão em nome de uma mulher, enquanto o c…" at bounding box center [641, 187] width 135 height 304
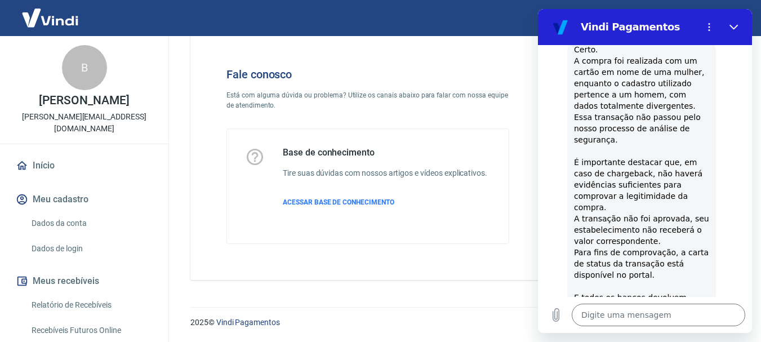
scroll to position [1145, 0]
drag, startPoint x: 573, startPoint y: 107, endPoint x: 676, endPoint y: 185, distance: 129.6
click at [676, 185] on div "[PERSON_NAME] diz: Certo. A compra foi realizada com um cartão em nome de uma m…" at bounding box center [642, 196] width 149 height 313
copy div "É importante destacar que, em caso de chargeback, não haverá evidências suficie…"
click at [640, 309] on textarea at bounding box center [659, 315] width 174 height 23
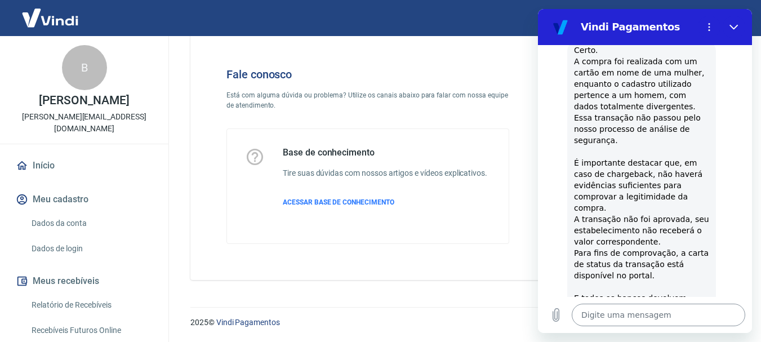
paste textarea "É importante destacar que, em caso de chargeback, não haverá evidências suficie…"
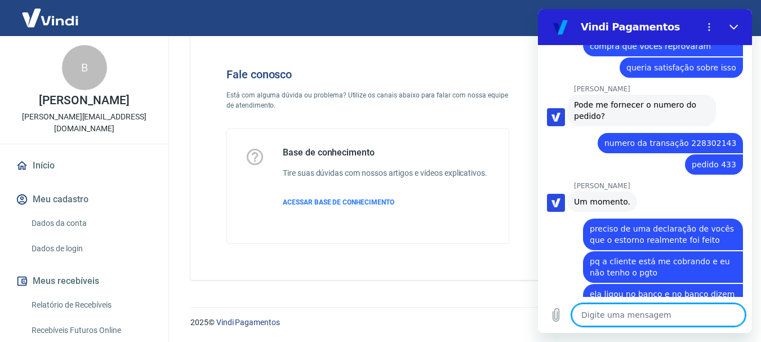
scroll to position [761, 0]
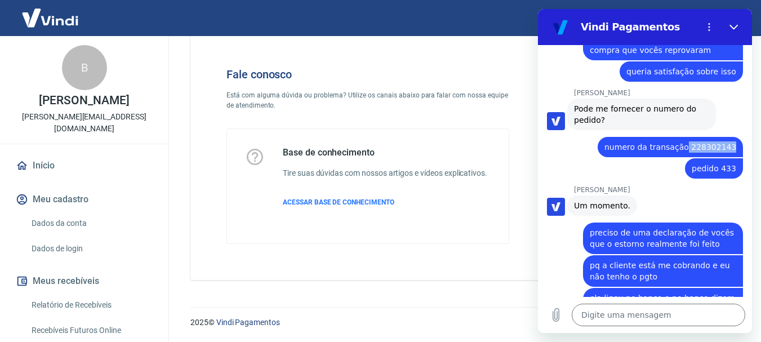
drag, startPoint x: 688, startPoint y: 123, endPoint x: 738, endPoint y: 128, distance: 50.4
click at [738, 128] on div "13:47 diz: ajuda Enviado · 13:47 [PERSON_NAME] diz: [PERSON_NAME], [PERSON_NAME…" at bounding box center [645, 171] width 214 height 252
copy span "228302143"
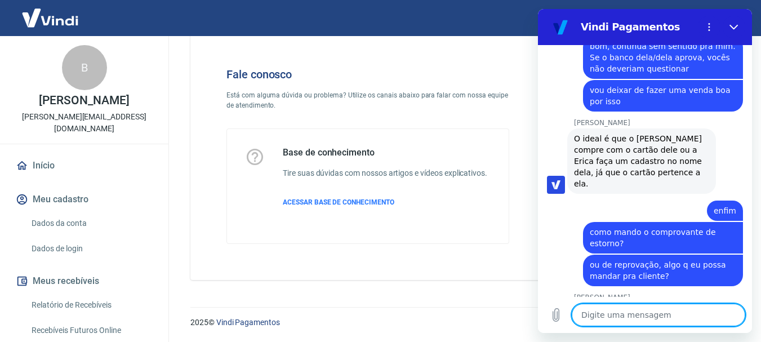
scroll to position [2020, 0]
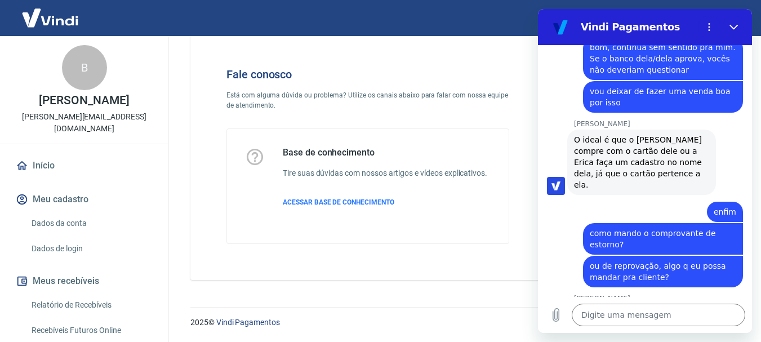
click at [648, 342] on link "[URL][DOMAIN_NAME]" at bounding box center [622, 347] width 96 height 9
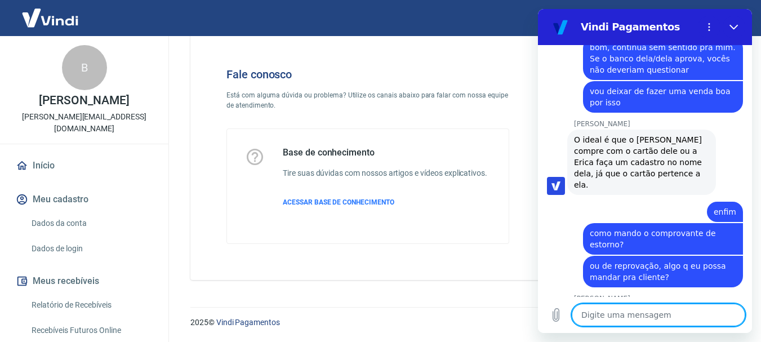
click at [650, 306] on textarea at bounding box center [659, 315] width 174 height 23
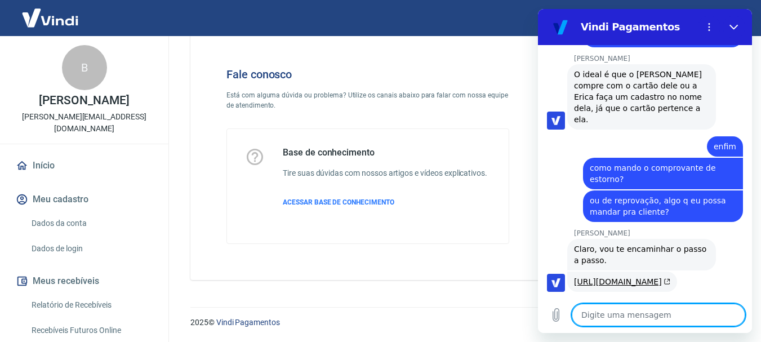
scroll to position [2084, 0]
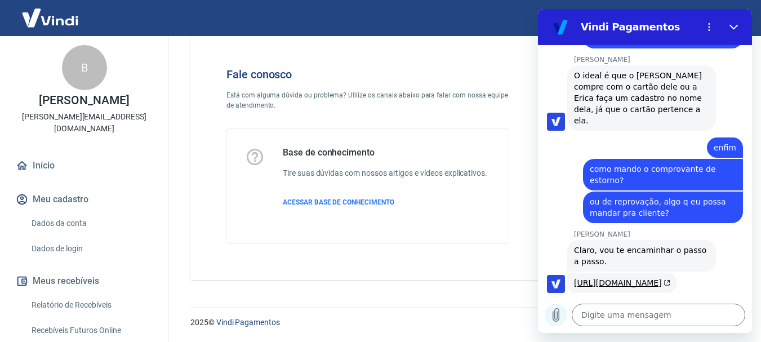
click at [556, 304] on button "Carregar arquivo" at bounding box center [556, 315] width 23 height 23
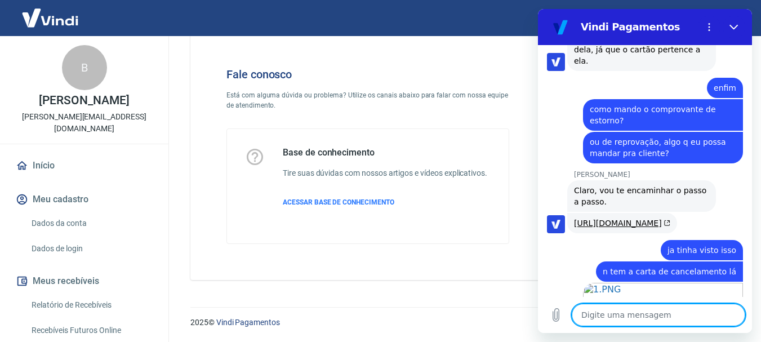
scroll to position [2146, 0]
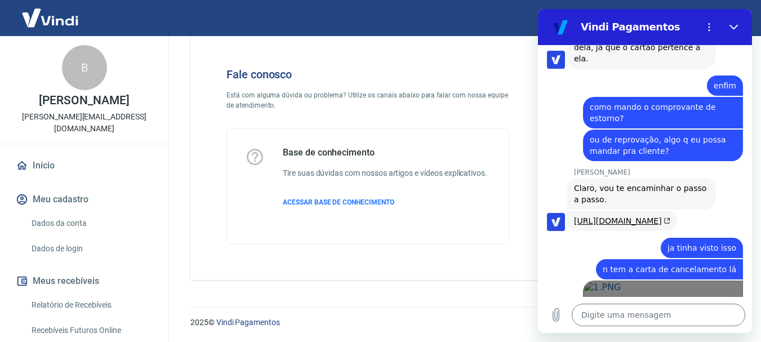
click at [642, 281] on link "Abrir em [GEOGRAPHIC_DATA]" at bounding box center [663, 322] width 160 height 82
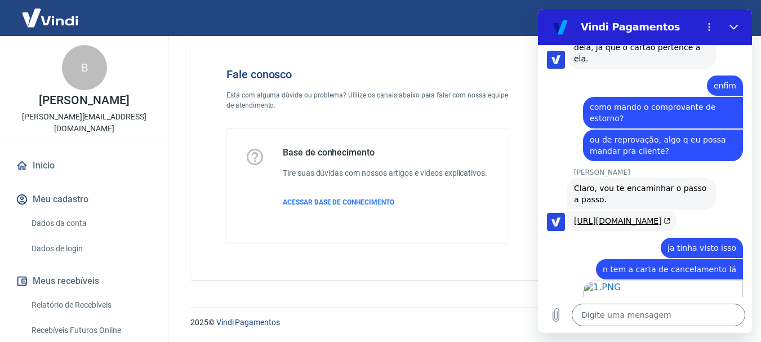
click at [639, 333] on div "2025 © Vindi Pagamentos" at bounding box center [462, 318] width 571 height 48
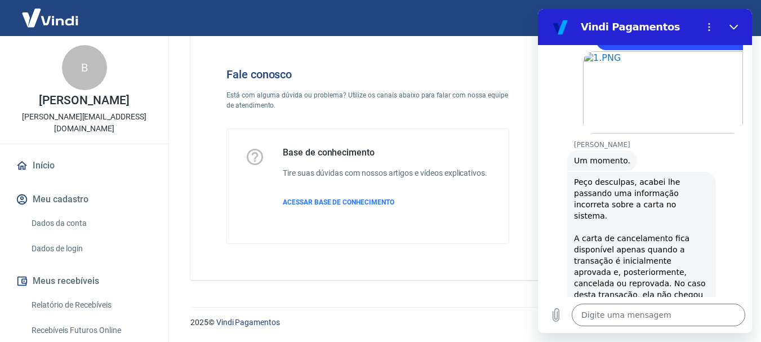
scroll to position [2317, 0]
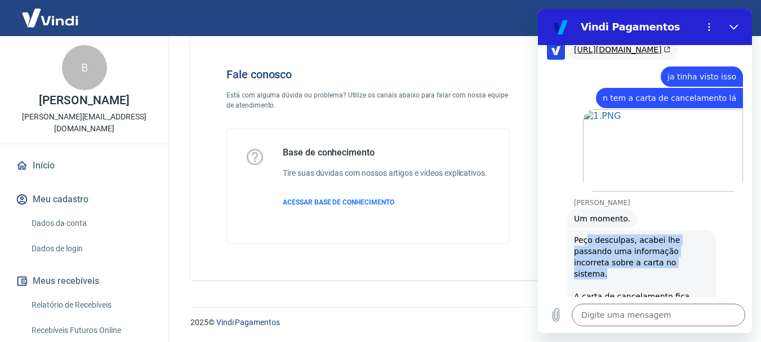
drag, startPoint x: 585, startPoint y: 162, endPoint x: 675, endPoint y: 193, distance: 94.8
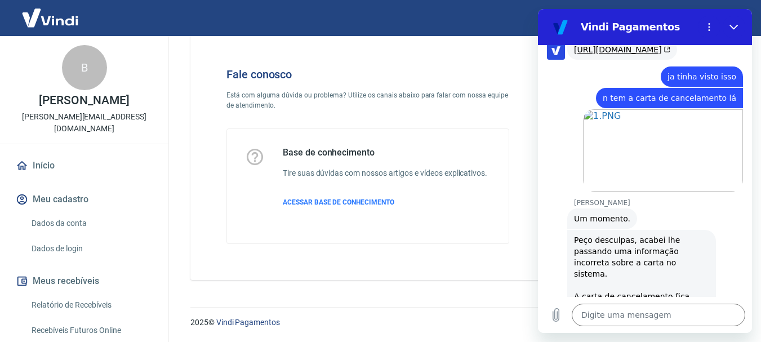
drag, startPoint x: 597, startPoint y: 202, endPoint x: 680, endPoint y: 227, distance: 87.2
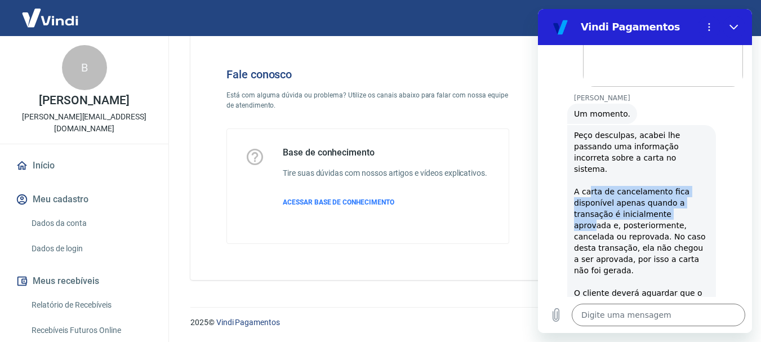
scroll to position [2430, 0]
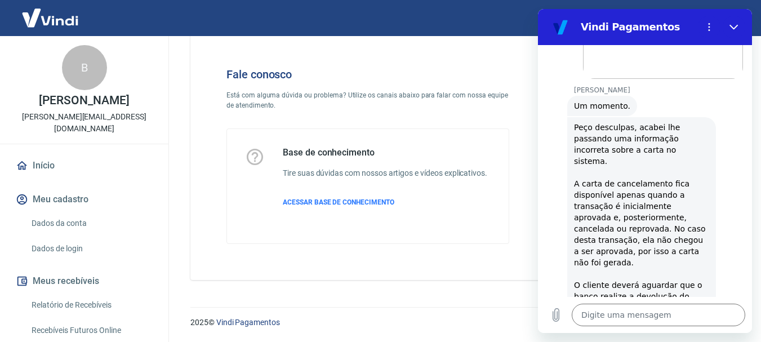
click at [662, 243] on div "Peço desculpas, acabei lhe passando uma informação incorreta sobre a carta no s…" at bounding box center [641, 257] width 135 height 271
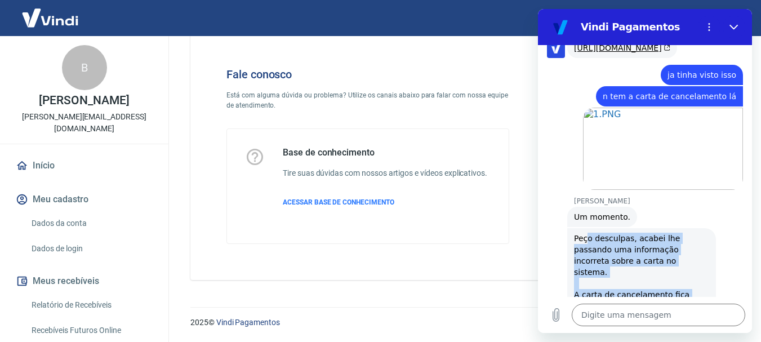
scroll to position [2319, 0]
drag, startPoint x: 688, startPoint y: 276, endPoint x: 574, endPoint y: 157, distance: 164.2
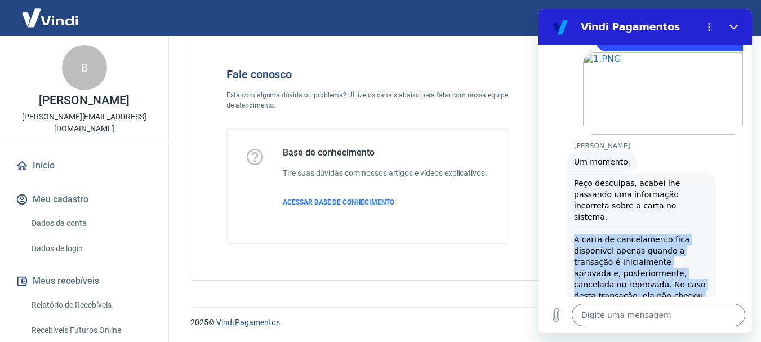
scroll to position [2430, 0]
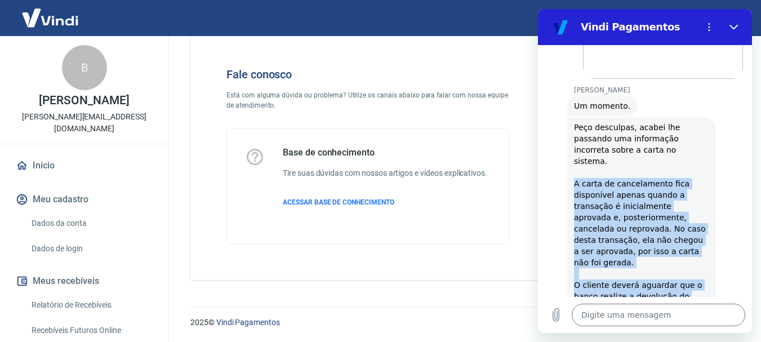
drag, startPoint x: 574, startPoint y: 203, endPoint x: 686, endPoint y: 272, distance: 131.3
click at [686, 272] on div "[PERSON_NAME] diz: Peço desculpas, acabei lhe passando uma informação incorreta…" at bounding box center [642, 257] width 149 height 280
copy div "A carta de cancelamento fica disponível apenas quando a transação é inicialment…"
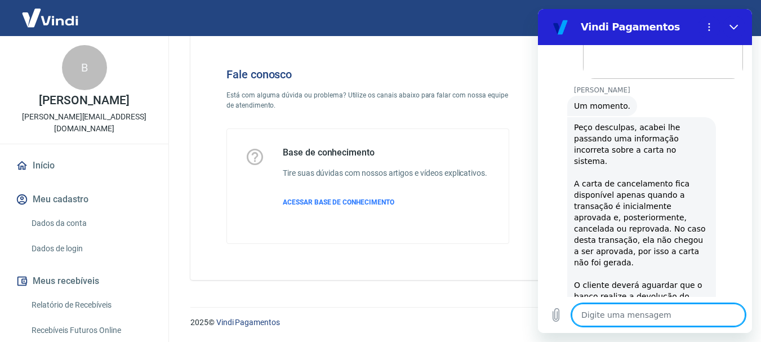
click at [679, 314] on textarea at bounding box center [659, 315] width 174 height 23
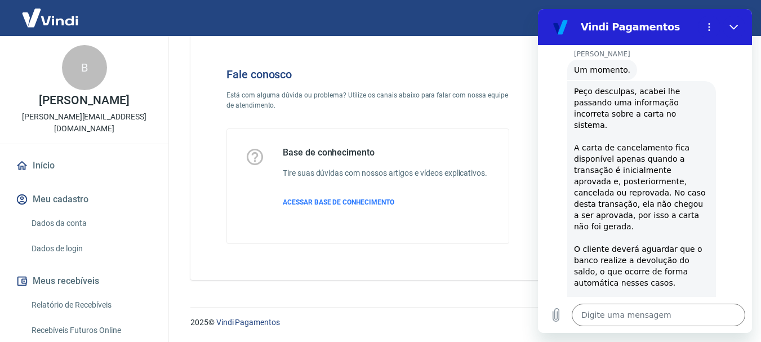
scroll to position [2468, 0]
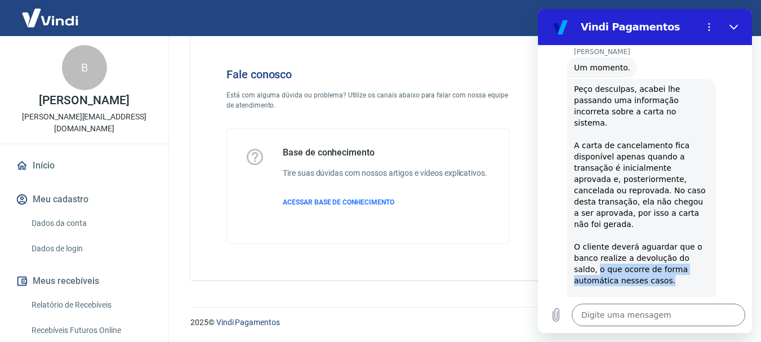
drag, startPoint x: 611, startPoint y: 170, endPoint x: 656, endPoint y: 181, distance: 46.1
click at [656, 181] on div "[PERSON_NAME] diz: Peço desculpas, acabei lhe passando uma informação incorreta…" at bounding box center [642, 219] width 149 height 280
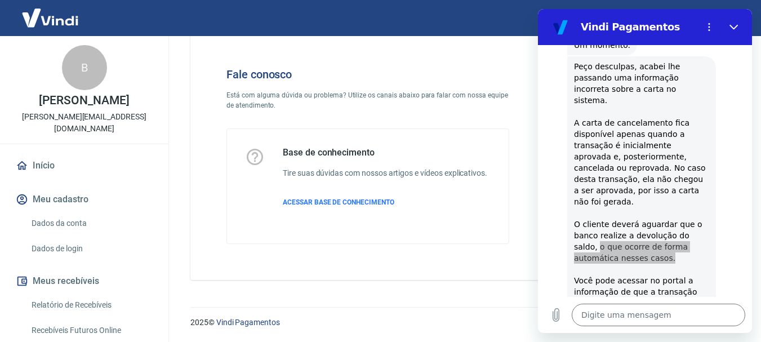
scroll to position [2490, 0]
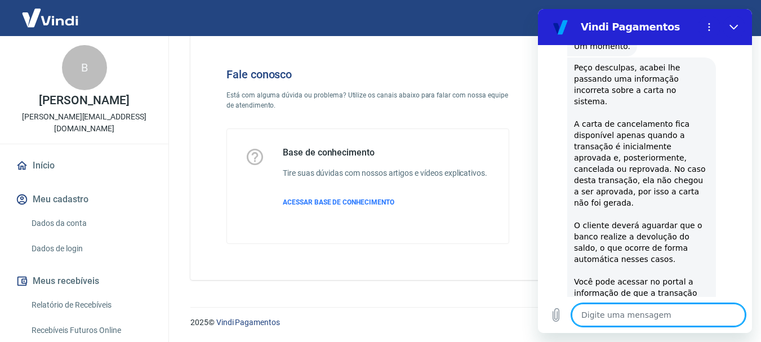
click at [598, 312] on textarea at bounding box center [659, 315] width 174 height 23
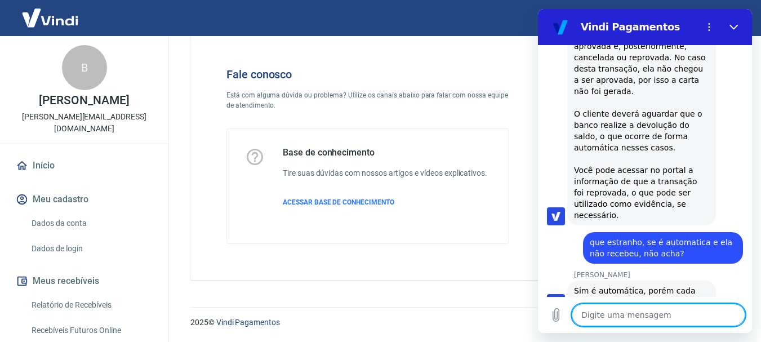
scroll to position [2604, 0]
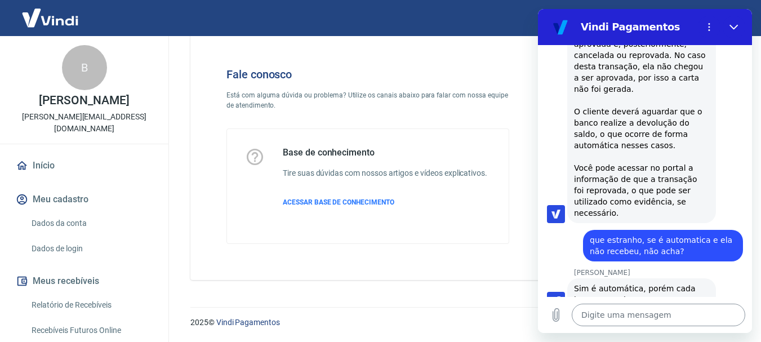
click at [595, 322] on textarea at bounding box center [659, 315] width 174 height 23
click at [288, 317] on p "2025 © Vindi Pagamentos" at bounding box center [462, 323] width 544 height 12
